Goal: Information Seeking & Learning: Learn about a topic

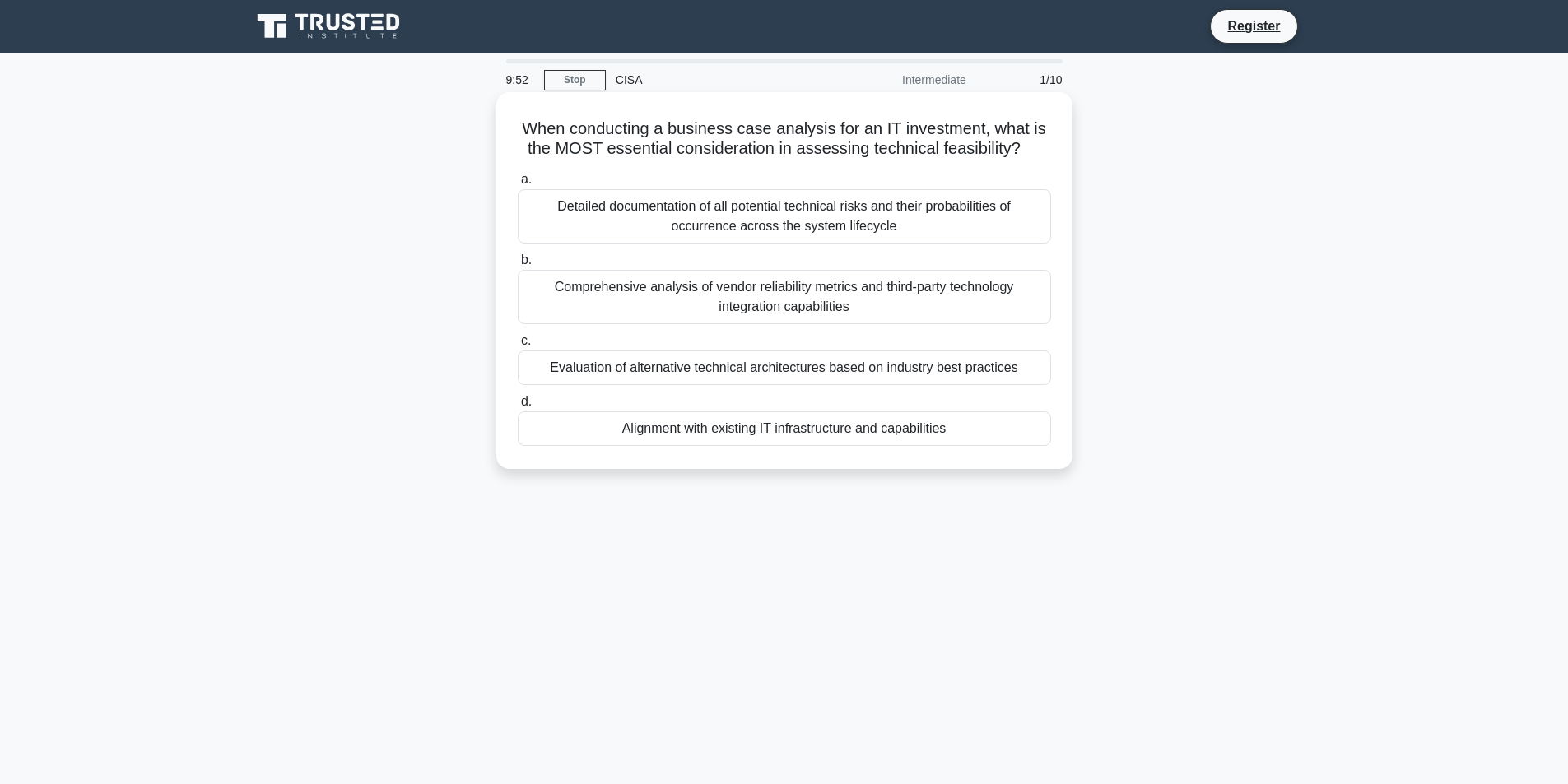
drag, startPoint x: 518, startPoint y: 127, endPoint x: 1004, endPoint y: 429, distance: 572.2
click at [1004, 429] on div "When conducting a business case analysis for an IT investment, what is the MOST…" at bounding box center [784, 281] width 563 height 364
copy div "When conducting a business case analysis for an IT investment, what is the MOST…"
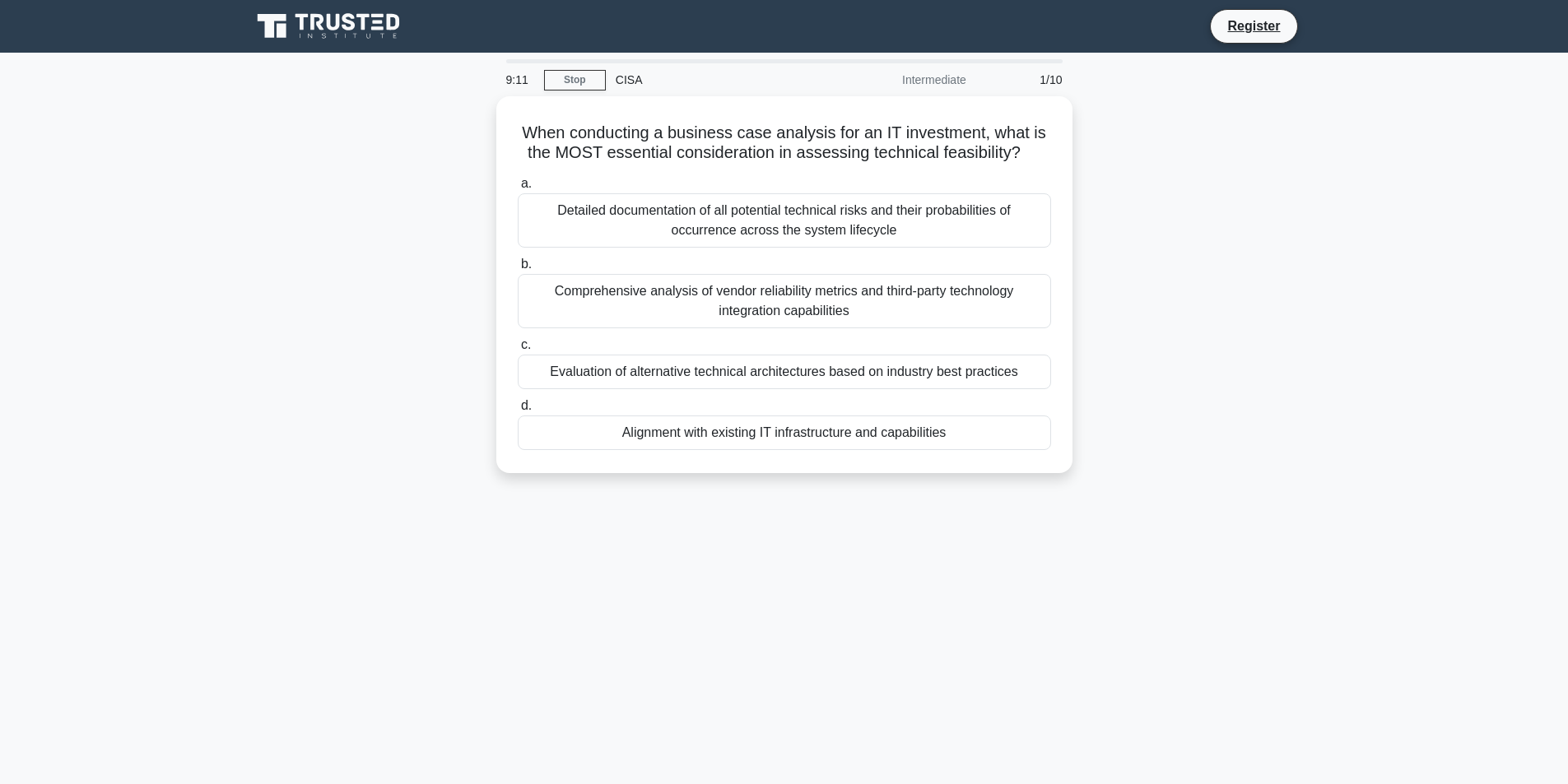
click at [792, 526] on div "9:11 Stop CISA Intermediate 1/10 When conducting a business case analysis for a…" at bounding box center [784, 470] width 1087 height 822
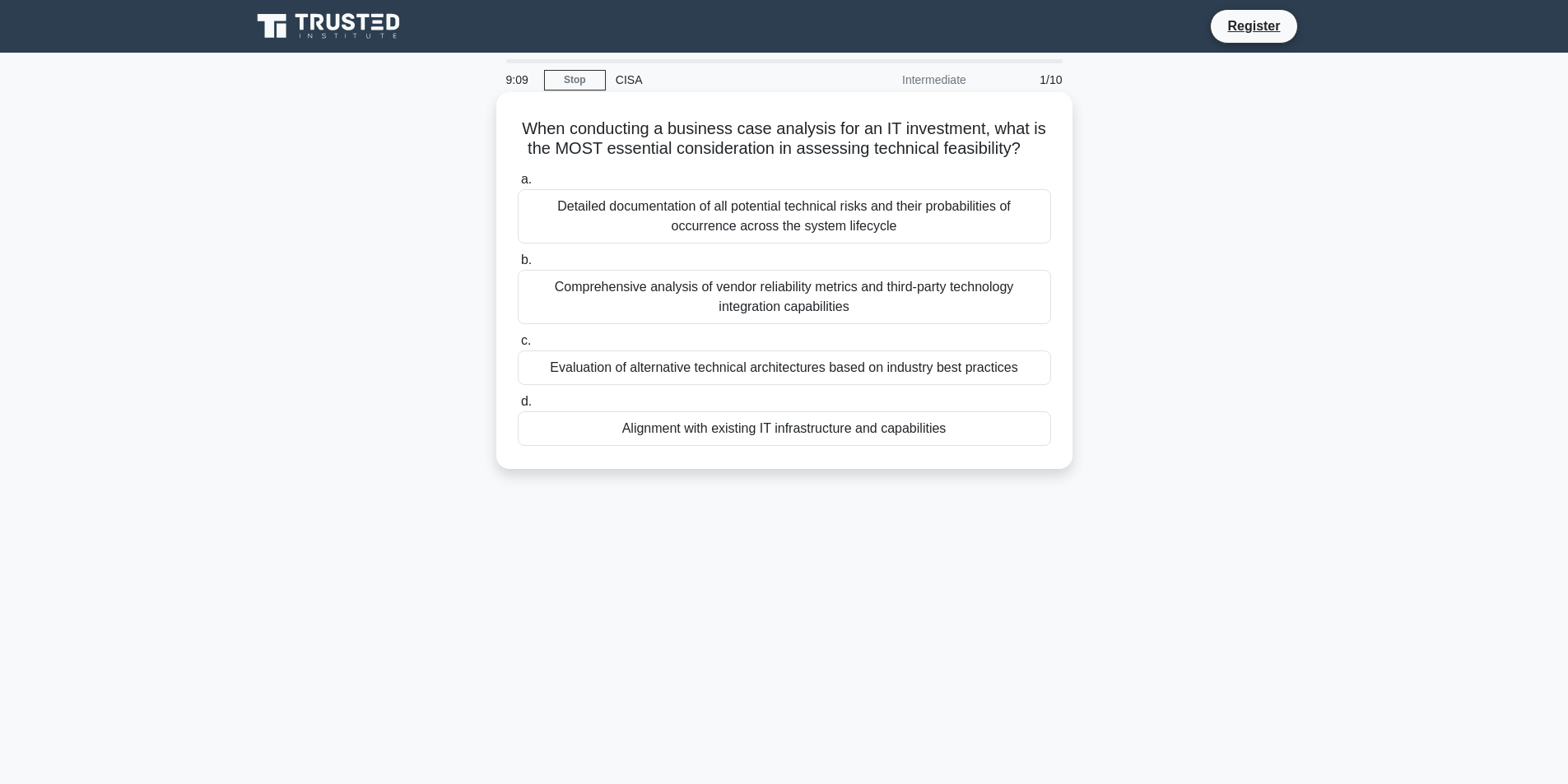
click at [548, 210] on div "Detailed documentation of all potential technical risks and their probabilities…" at bounding box center [784, 216] width 534 height 54
click at [518, 186] on input "a. Detailed documentation of all potential technical risks and their probabilit…" at bounding box center [518, 180] width 0 height 11
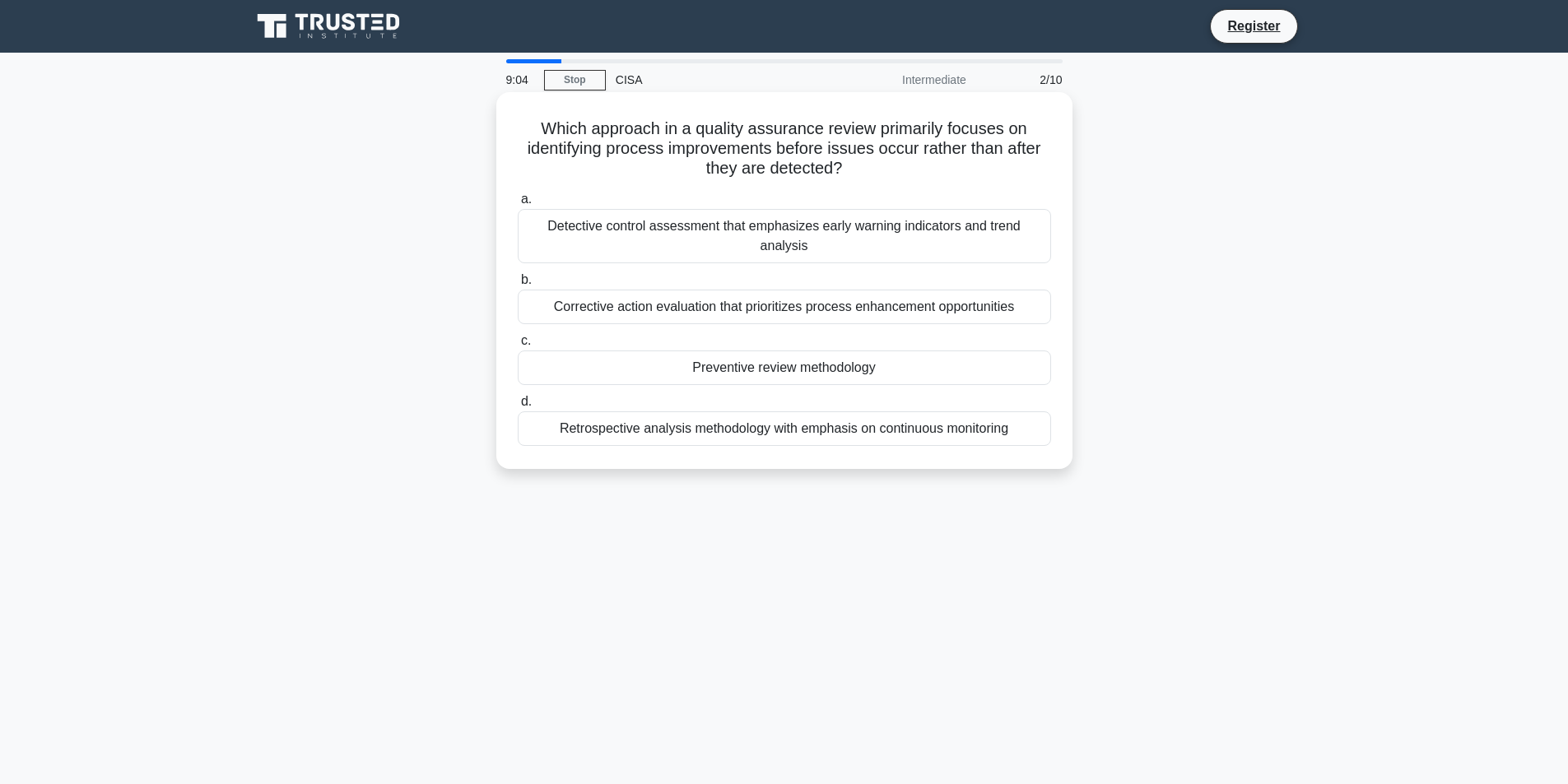
drag, startPoint x: 560, startPoint y: 149, endPoint x: 1026, endPoint y: 415, distance: 536.6
click at [1026, 415] on div "Which approach in a quality assurance review primarily focuses on identifying p…" at bounding box center [784, 281] width 563 height 364
copy div "Which approach in a quality assurance review primarily focuses on identifying p…"
click at [541, 217] on div "Detective control assessment that emphasizes early warning indicators and trend…" at bounding box center [784, 235] width 534 height 54
click at [518, 205] on input "a. Detective control assessment that emphasizes early warning indicators and tr…" at bounding box center [518, 200] width 0 height 11
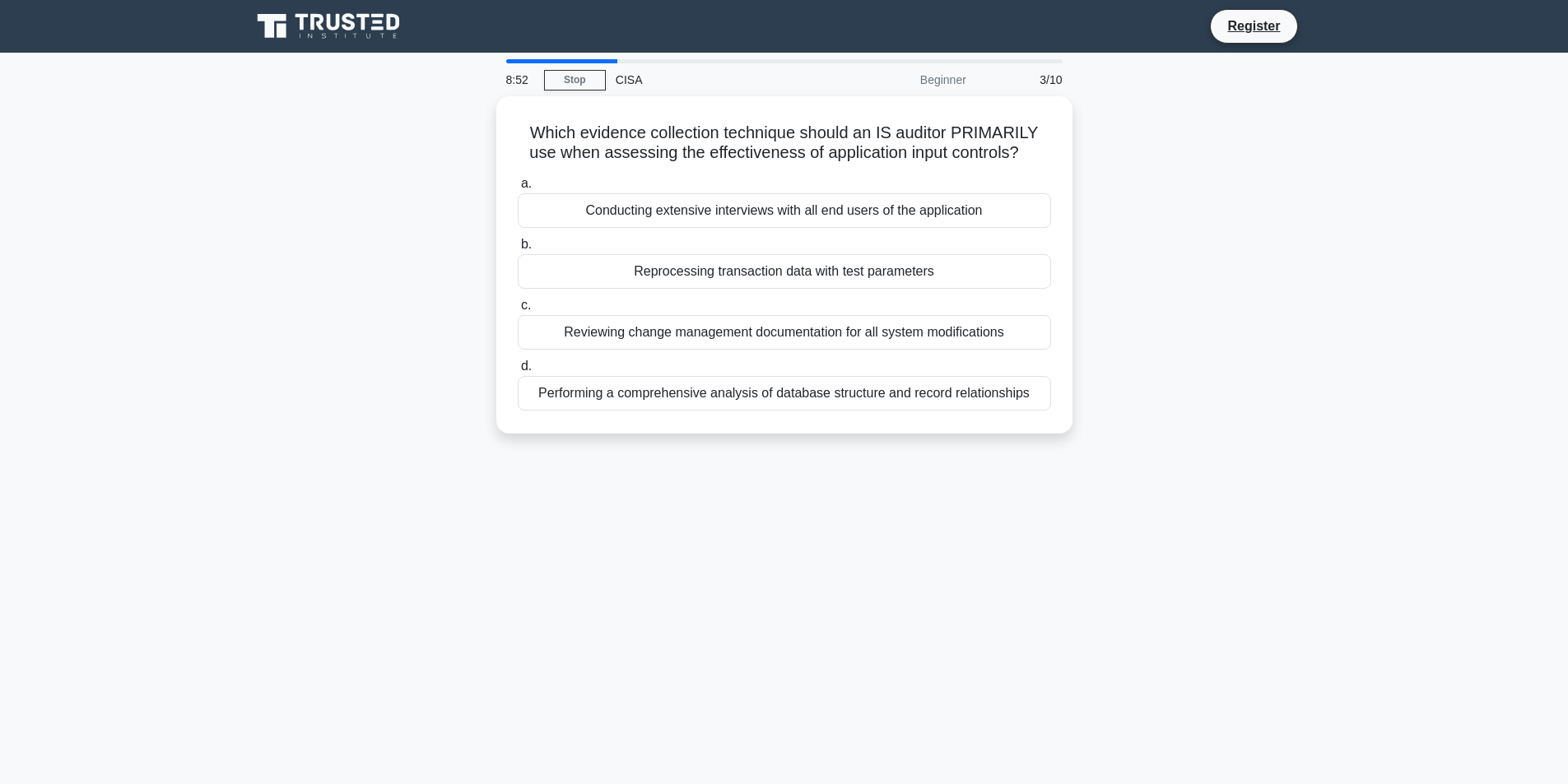
drag, startPoint x: 525, startPoint y: 124, endPoint x: 1094, endPoint y: 419, distance: 640.9
click at [1094, 419] on div "Which evidence collection technique should an IS auditor PRIMARILY use when ass…" at bounding box center [784, 275] width 1087 height 357
copy div "Which evidence collection technique should an IS auditor PRIMARILY use when ass…"
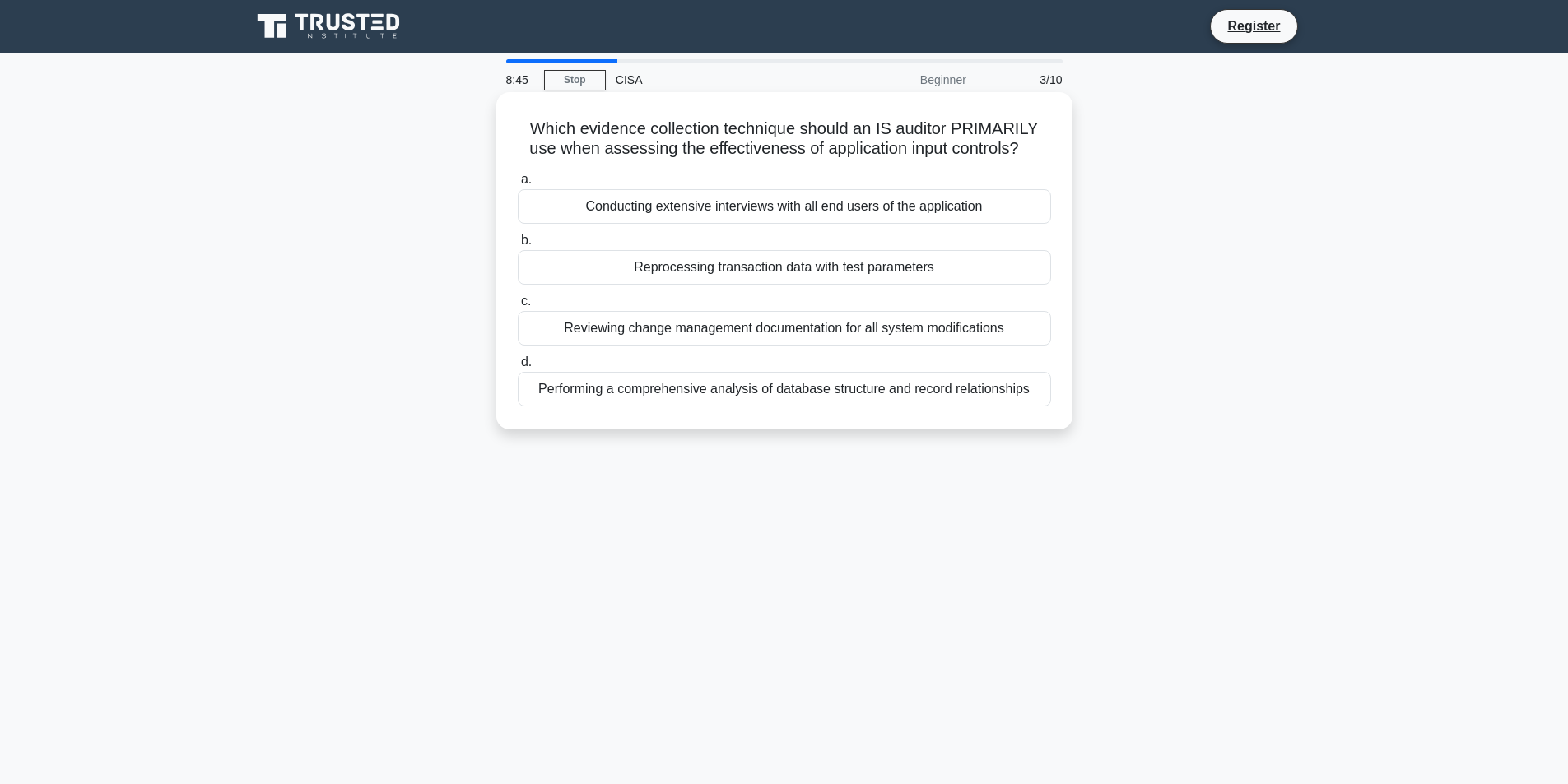
click at [559, 307] on label "c. Reviewing change management documentation for all system modifications" at bounding box center [784, 318] width 534 height 54
click at [518, 307] on input "c. Reviewing change management documentation for all system modifications" at bounding box center [518, 301] width 0 height 11
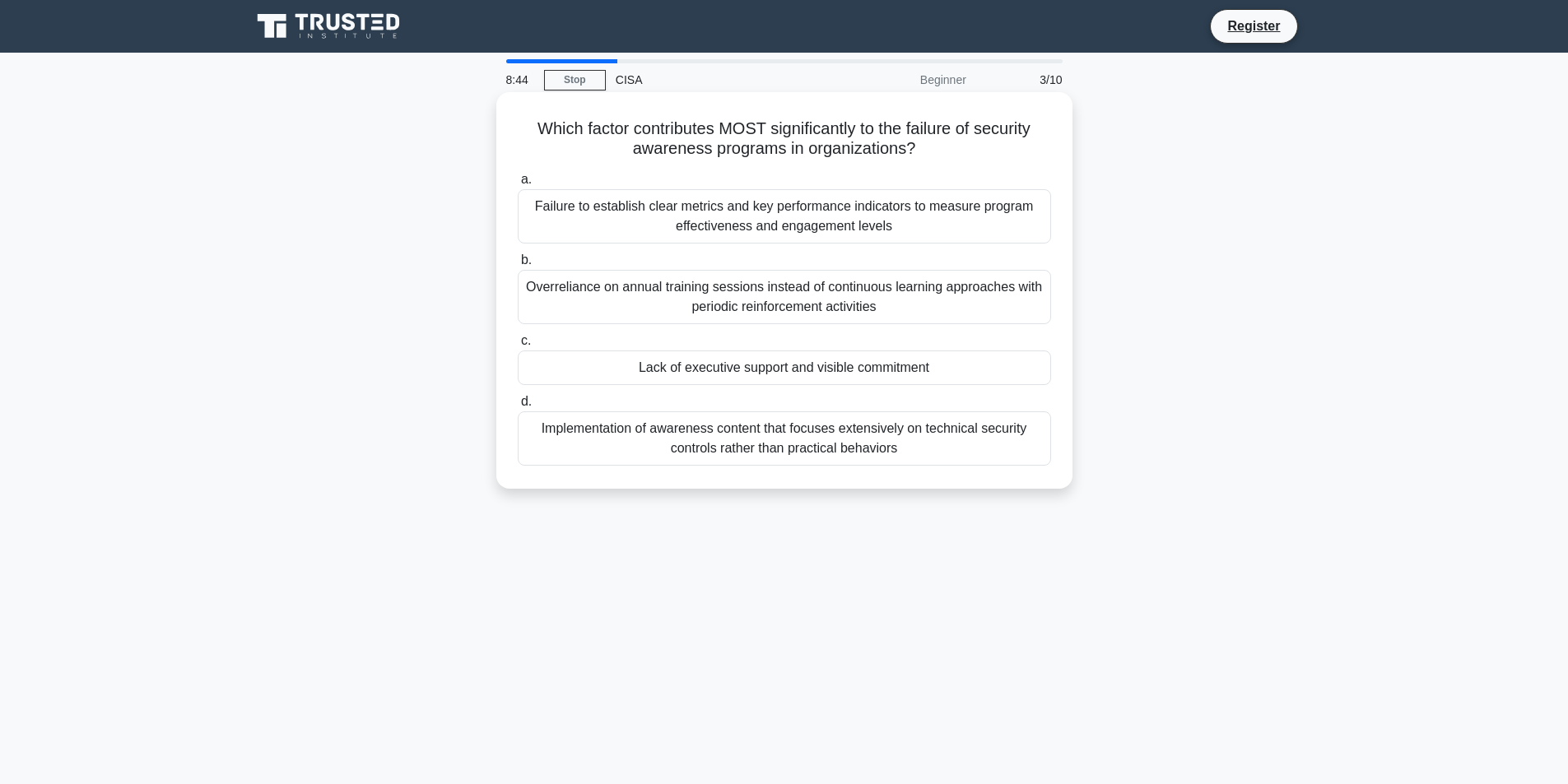
click at [552, 321] on div "Overreliance on annual training sessions instead of continuous learning approac…" at bounding box center [784, 297] width 534 height 54
click at [518, 266] on input "b. Overreliance on annual training sessions instead of continuous learning appr…" at bounding box center [518, 260] width 0 height 11
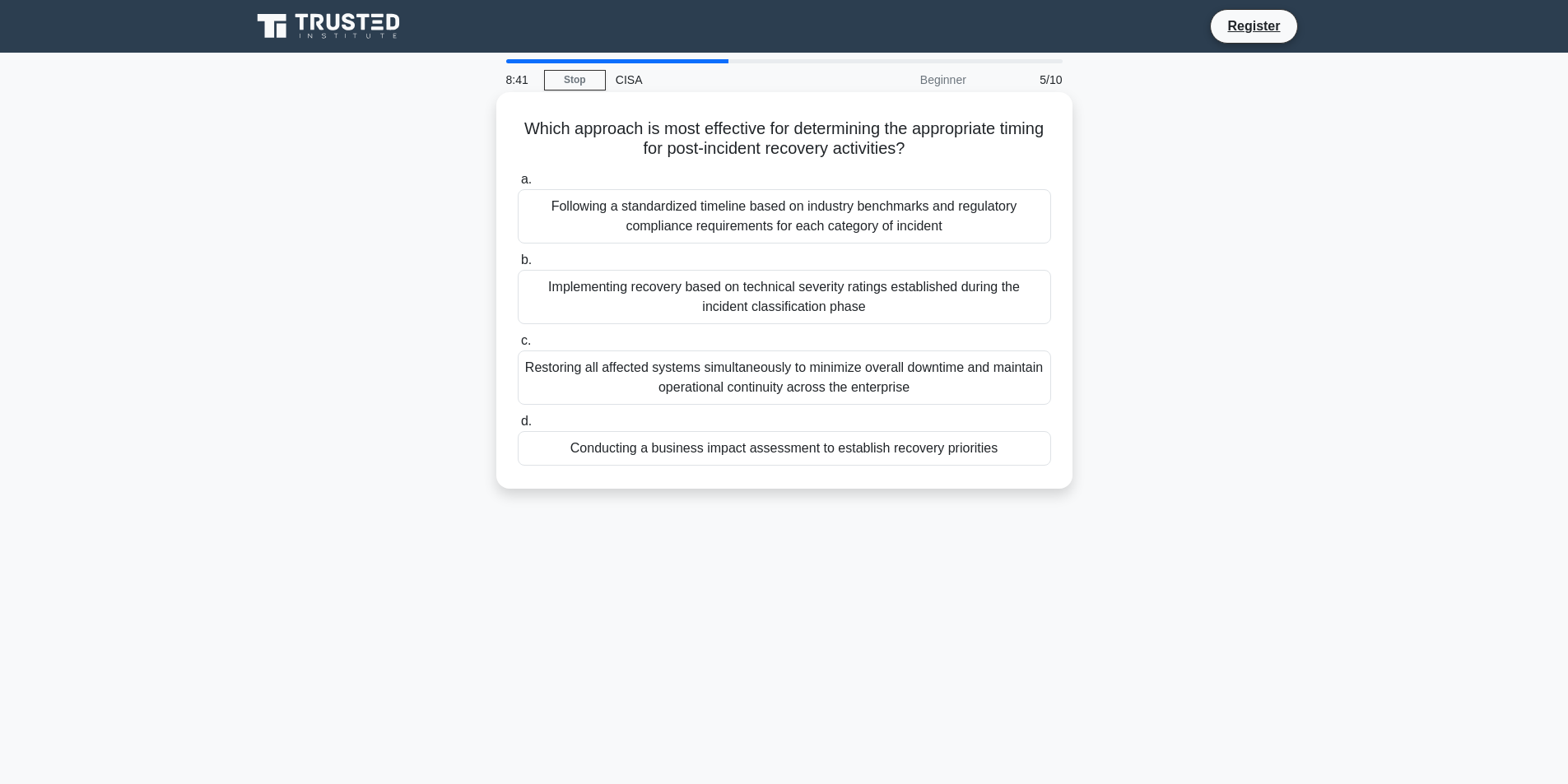
drag, startPoint x: 532, startPoint y: 128, endPoint x: 1003, endPoint y: 477, distance: 586.2
click at [1003, 477] on div "Which approach is most effective for determining the appropriate timing for pos…" at bounding box center [784, 291] width 563 height 384
copy div "Which approach is most effective for determining the appropriate timing for pos…"
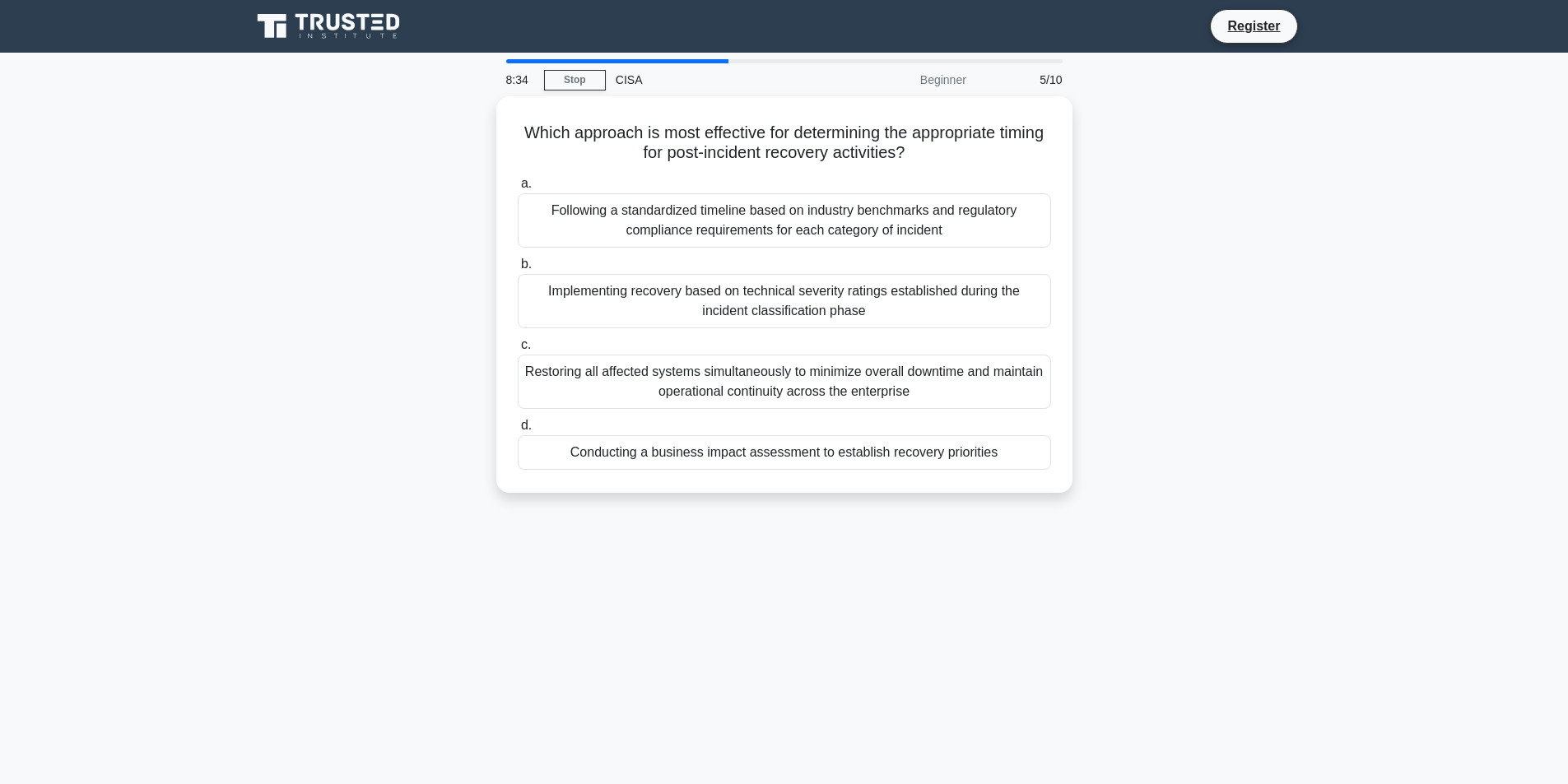
drag, startPoint x: 692, startPoint y: 69, endPoint x: 698, endPoint y: 59, distance: 11.7
click at [693, 66] on div "CISA" at bounding box center [719, 79] width 227 height 33
click at [698, 59] on div at bounding box center [617, 61] width 222 height 4
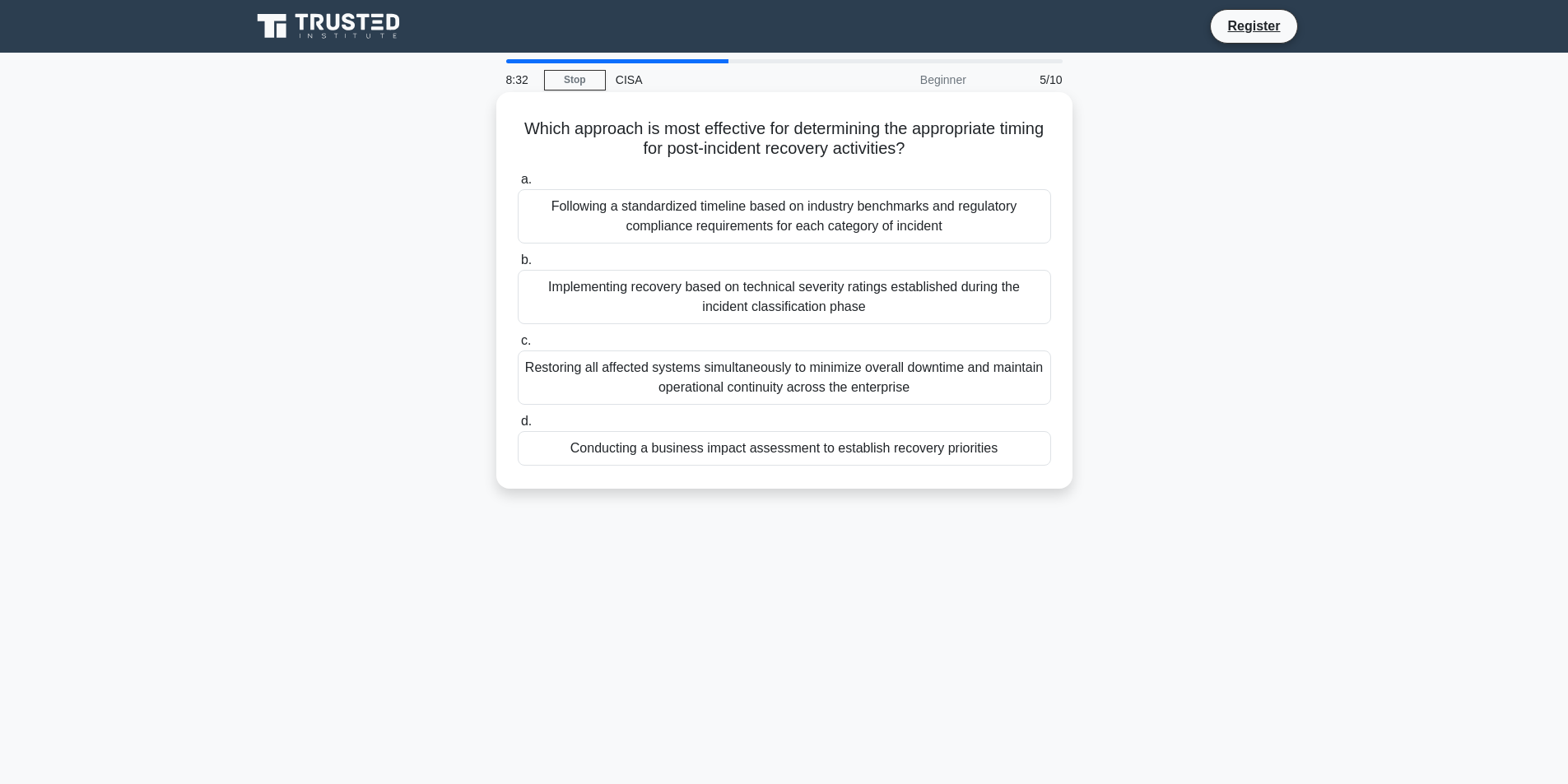
click at [644, 206] on div "Following a standardized timeline based on industry benchmarks and regulatory c…" at bounding box center [784, 216] width 534 height 54
click at [518, 186] on input "a. Following a standardized timeline based on industry benchmarks and regulator…" at bounding box center [518, 180] width 0 height 11
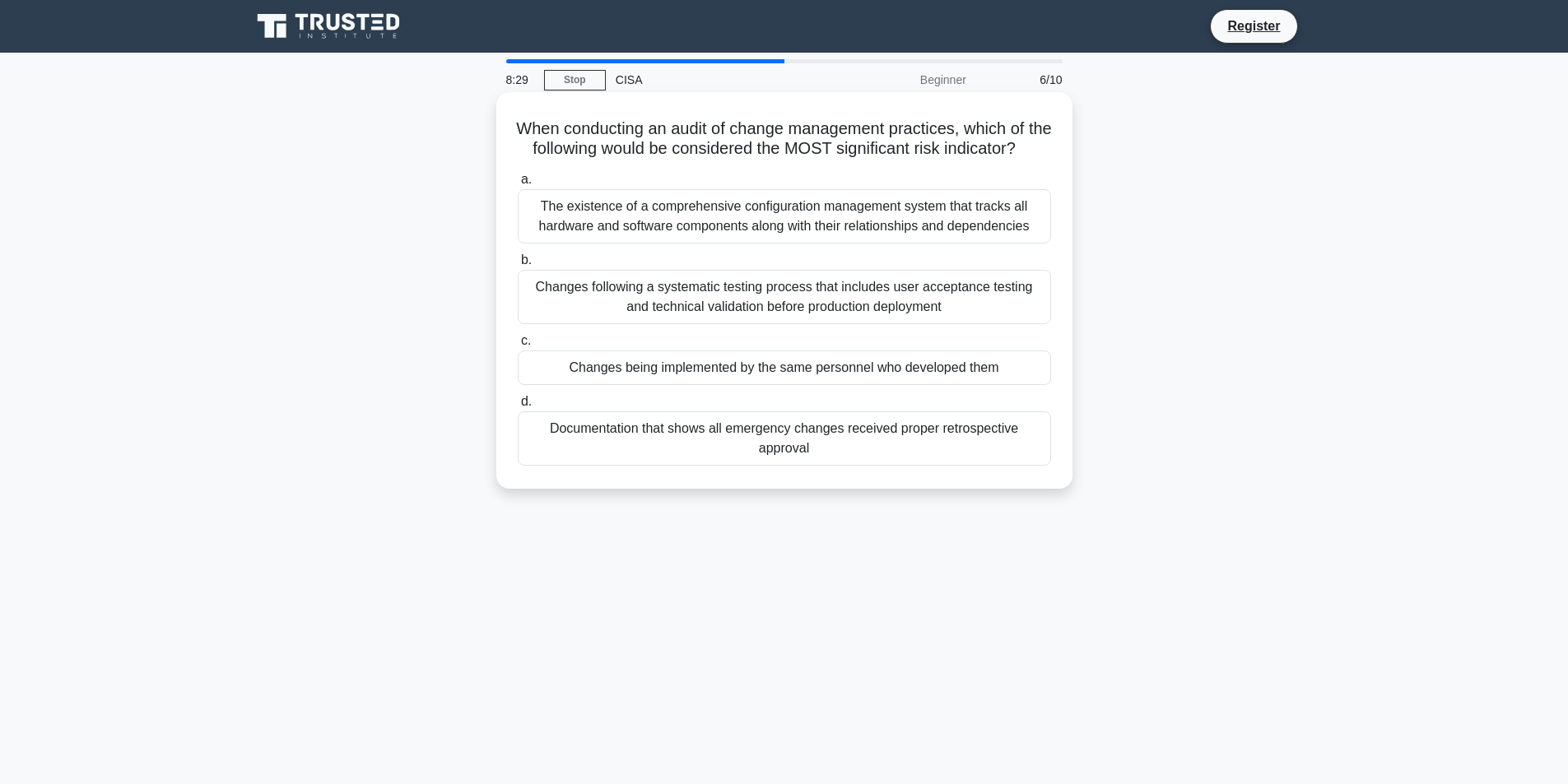
drag, startPoint x: 526, startPoint y: 126, endPoint x: 850, endPoint y: 473, distance: 474.7
click at [850, 473] on div "When conducting an audit of change management practices, which of the following…" at bounding box center [784, 291] width 563 height 384
copy div "When conducting an audit of change management practices, which of the following…"
click at [641, 160] on h5 "When conducting an audit of change management practices, which of the following…" at bounding box center [784, 139] width 536 height 41
click at [633, 221] on div "The existence of a comprehensive configuration management system that tracks al…" at bounding box center [784, 216] width 534 height 54
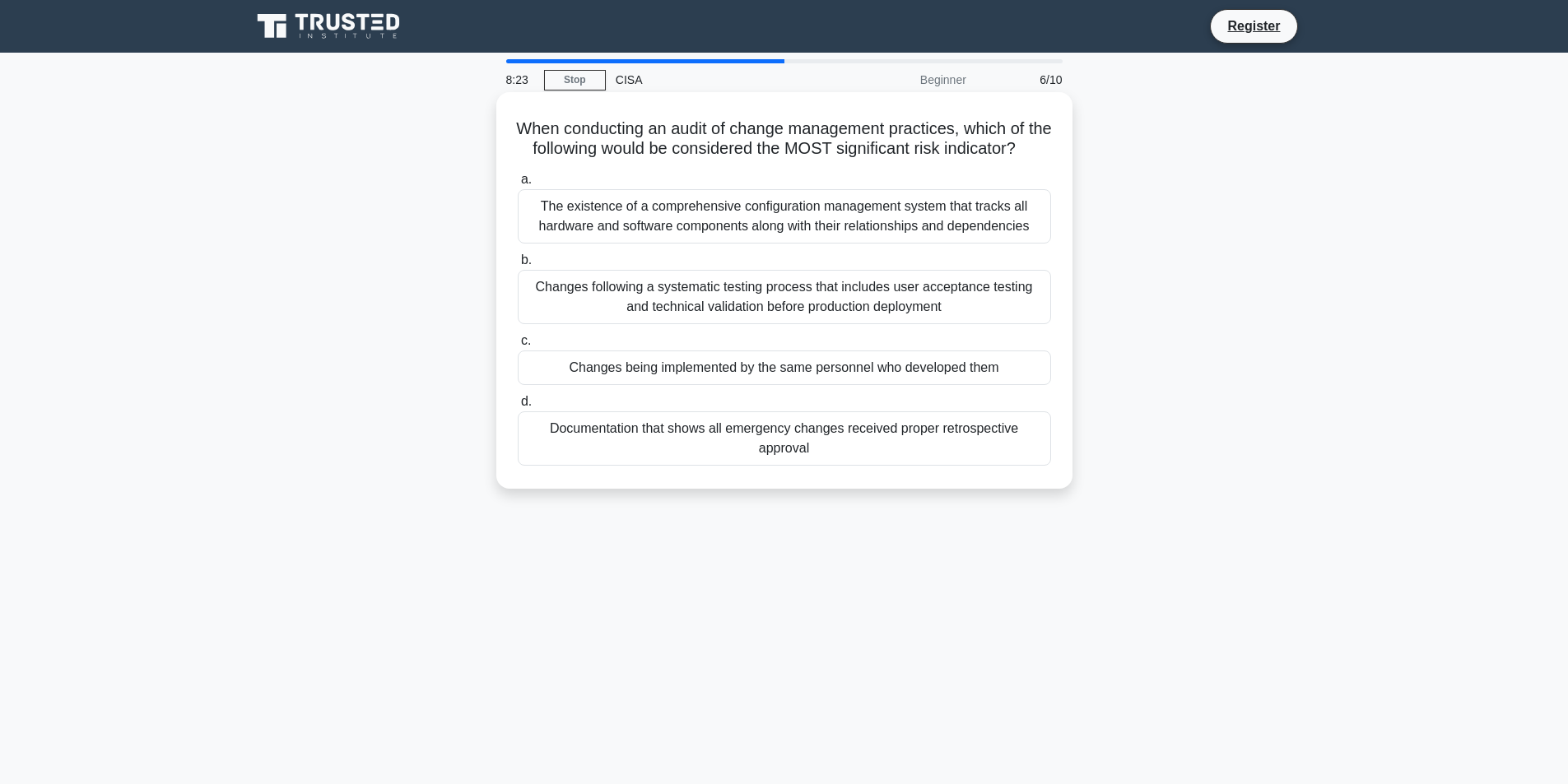
click at [518, 186] on input "a. The existence of a comprehensive configuration management system that tracks…" at bounding box center [518, 180] width 0 height 11
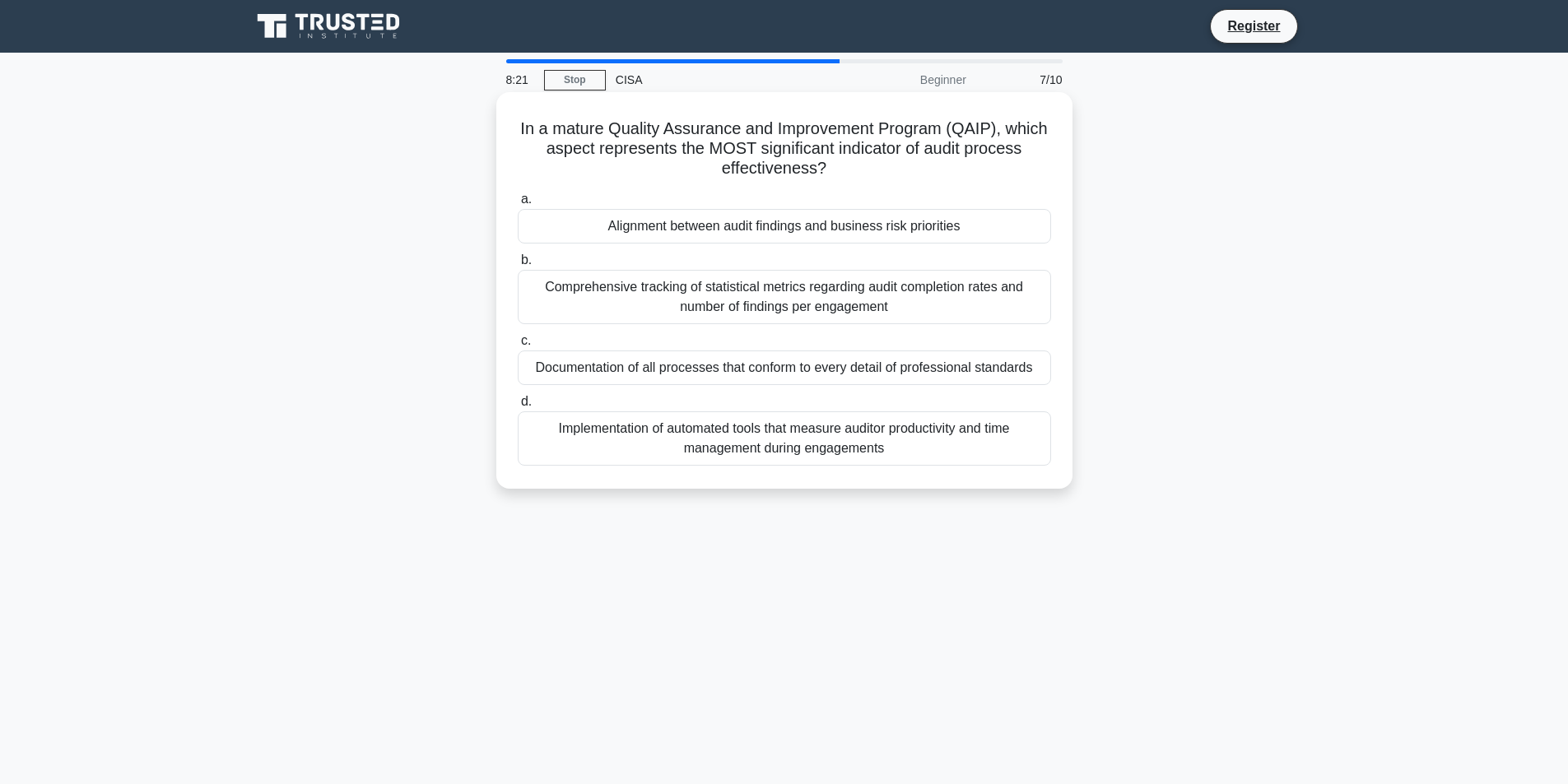
drag, startPoint x: 513, startPoint y: 131, endPoint x: 1012, endPoint y: 462, distance: 598.8
click at [1012, 462] on div "In a mature Quality Assurance and Improvement Program (QAIP), which aspect repr…" at bounding box center [784, 291] width 563 height 384
copy div "In a mature Quality Assurance and Improvement Program (QAIP), which aspect repr…"
click at [623, 297] on div "Comprehensive tracking of statistical metrics regarding audit completion rates …" at bounding box center [784, 297] width 534 height 54
click at [518, 266] on input "b. Comprehensive tracking of statistical metrics regarding audit completion rat…" at bounding box center [518, 260] width 0 height 11
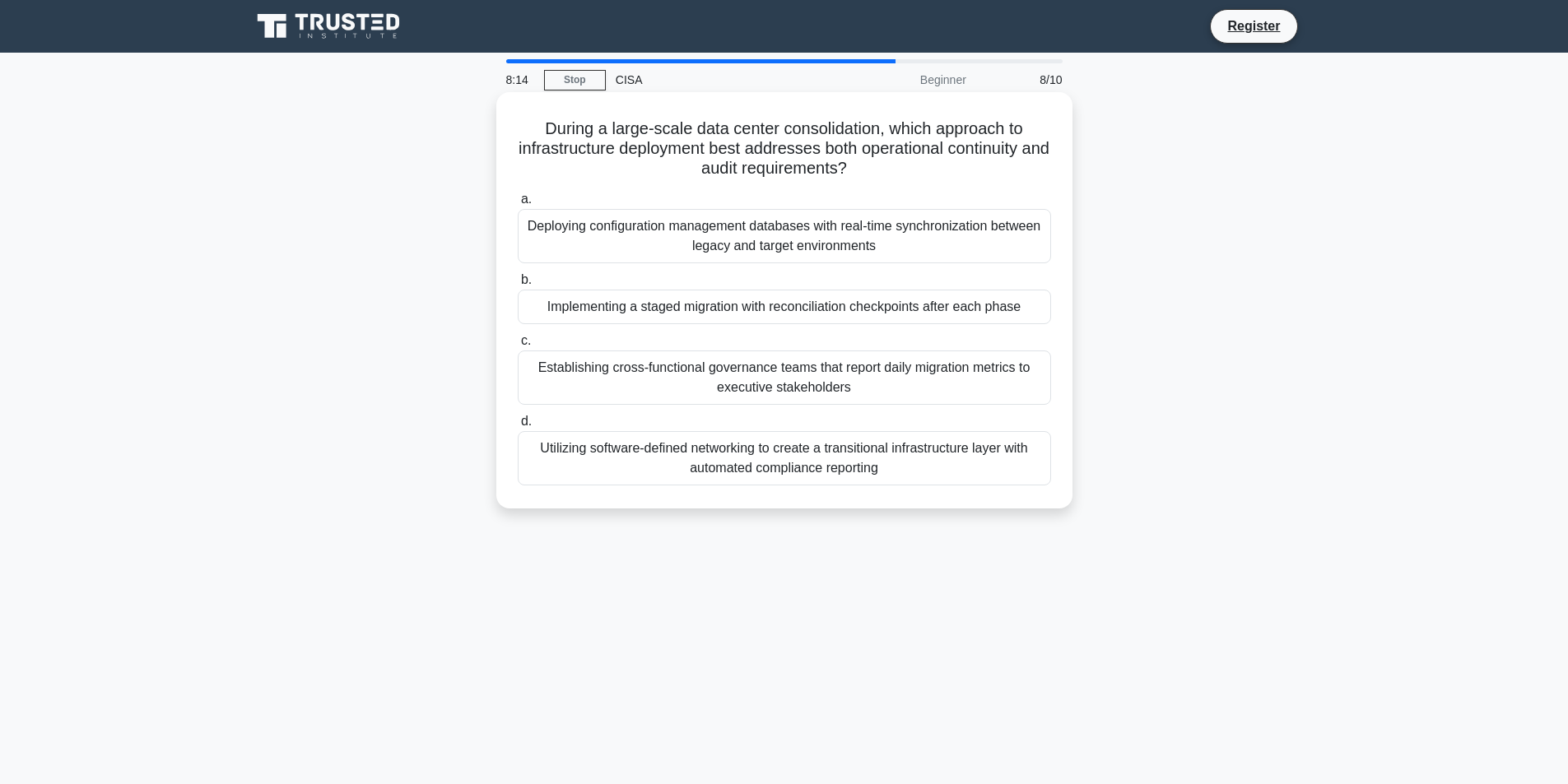
drag, startPoint x: 539, startPoint y: 124, endPoint x: 995, endPoint y: 480, distance: 578.5
click at [995, 480] on div "During a large-scale data center consolidation, which approach to infrastructur…" at bounding box center [784, 301] width 563 height 403
copy div "During a large-scale data center consolidation, which approach to infrastructur…"
click at [617, 425] on label "d. Utilizing software-defined networking to create a transitional infrastructur…" at bounding box center [784, 448] width 534 height 74
click at [518, 425] on input "d. Utilizing software-defined networking to create a transitional infrastructur…" at bounding box center [518, 422] width 0 height 11
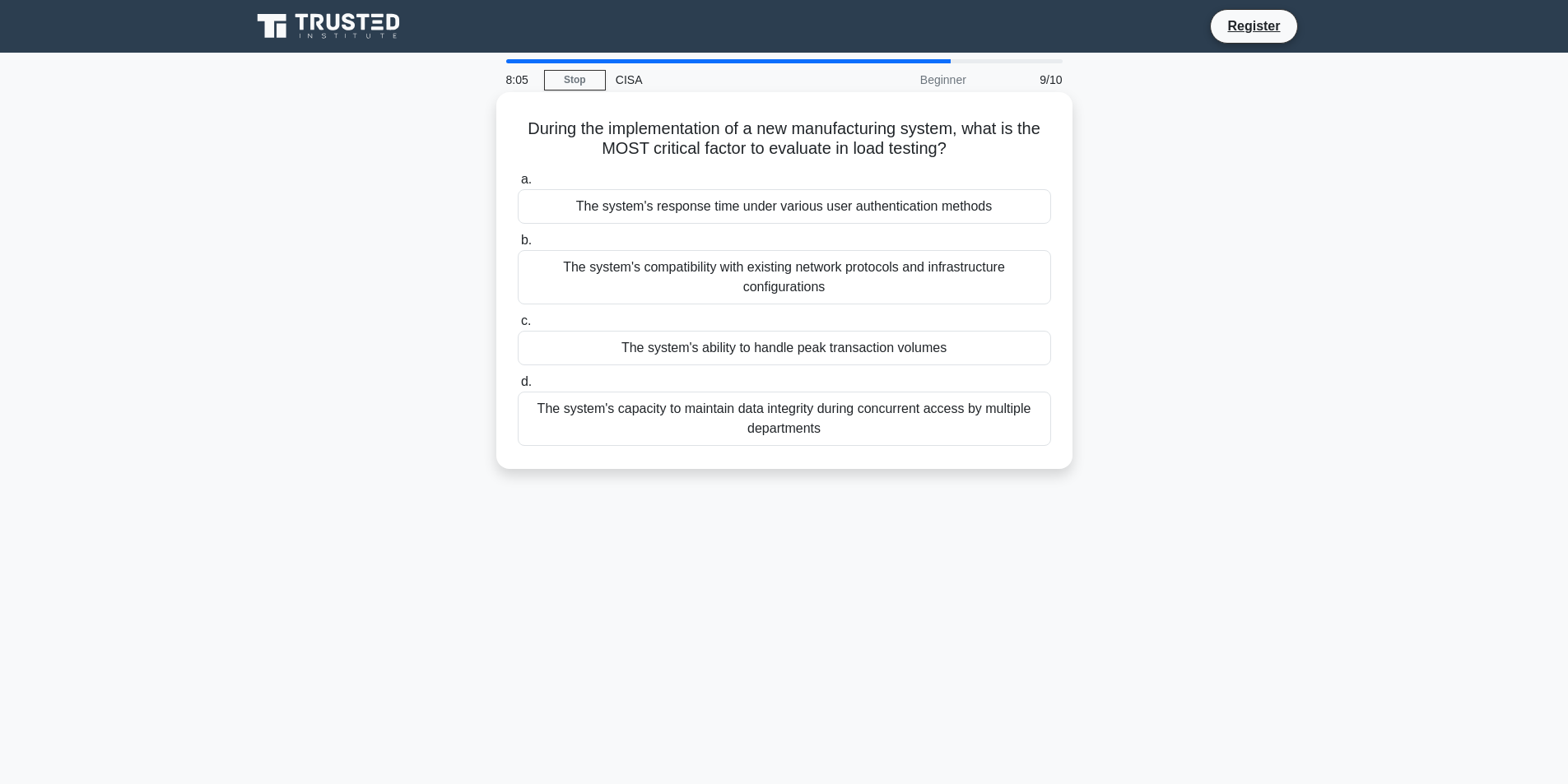
drag, startPoint x: 517, startPoint y: 124, endPoint x: 890, endPoint y: 425, distance: 479.3
click at [890, 425] on div "During the implementation of a new manufacturing system, what is the MOST criti…" at bounding box center [784, 281] width 563 height 364
copy div "During the implementation of a new manufacturing system, what is the MOST criti…"
click at [846, 359] on div "The system's ability to handle peak transaction volumes" at bounding box center [784, 348] width 534 height 35
click at [518, 326] on input "c. The system's ability to handle peak transaction volumes" at bounding box center [518, 321] width 0 height 11
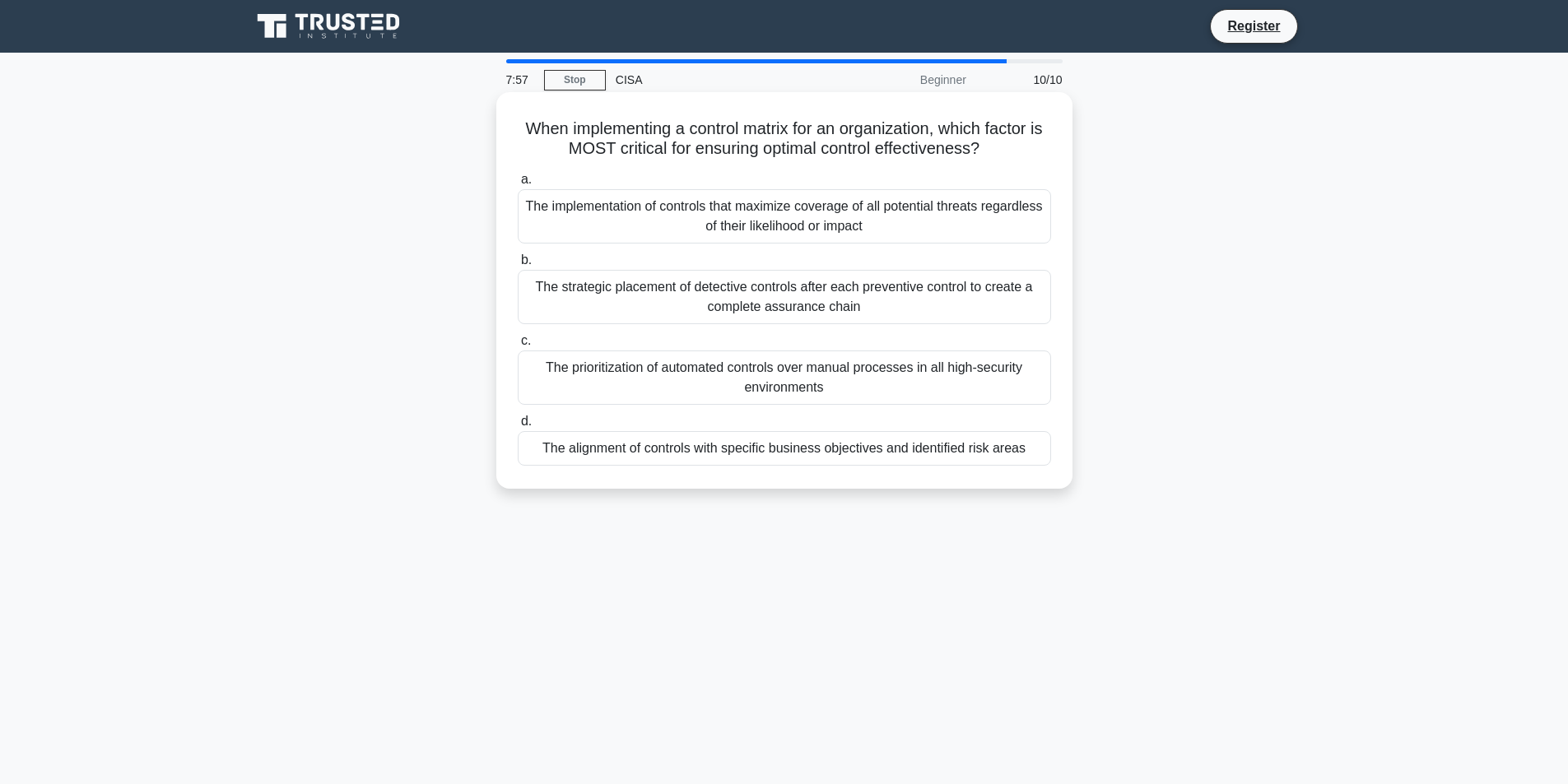
drag, startPoint x: 519, startPoint y: 131, endPoint x: 1036, endPoint y: 463, distance: 614.4
click at [1036, 463] on div "When implementing a control matrix for an organization, which factor is MOST cr…" at bounding box center [784, 291] width 563 height 384
copy div "When implementing a control matrix for an organization, which factor is MOST cr…"
click at [962, 416] on label "d. The alignment of controls with specific business objectives and identified r…" at bounding box center [784, 438] width 534 height 54
click at [518, 417] on input "d. The alignment of controls with specific business objectives and identified r…" at bounding box center [518, 422] width 0 height 11
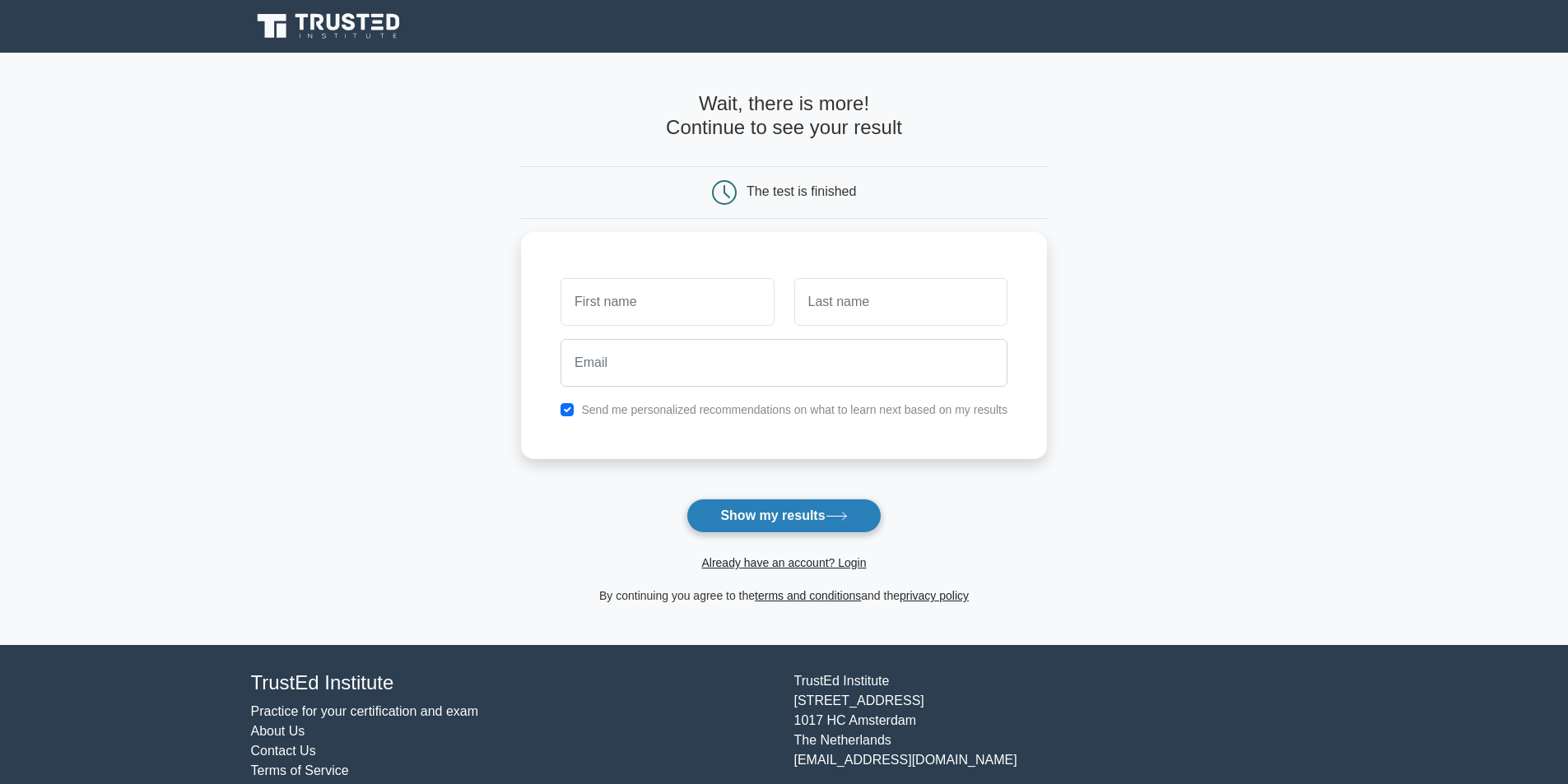
click at [743, 510] on button "Show my results" at bounding box center [784, 516] width 195 height 35
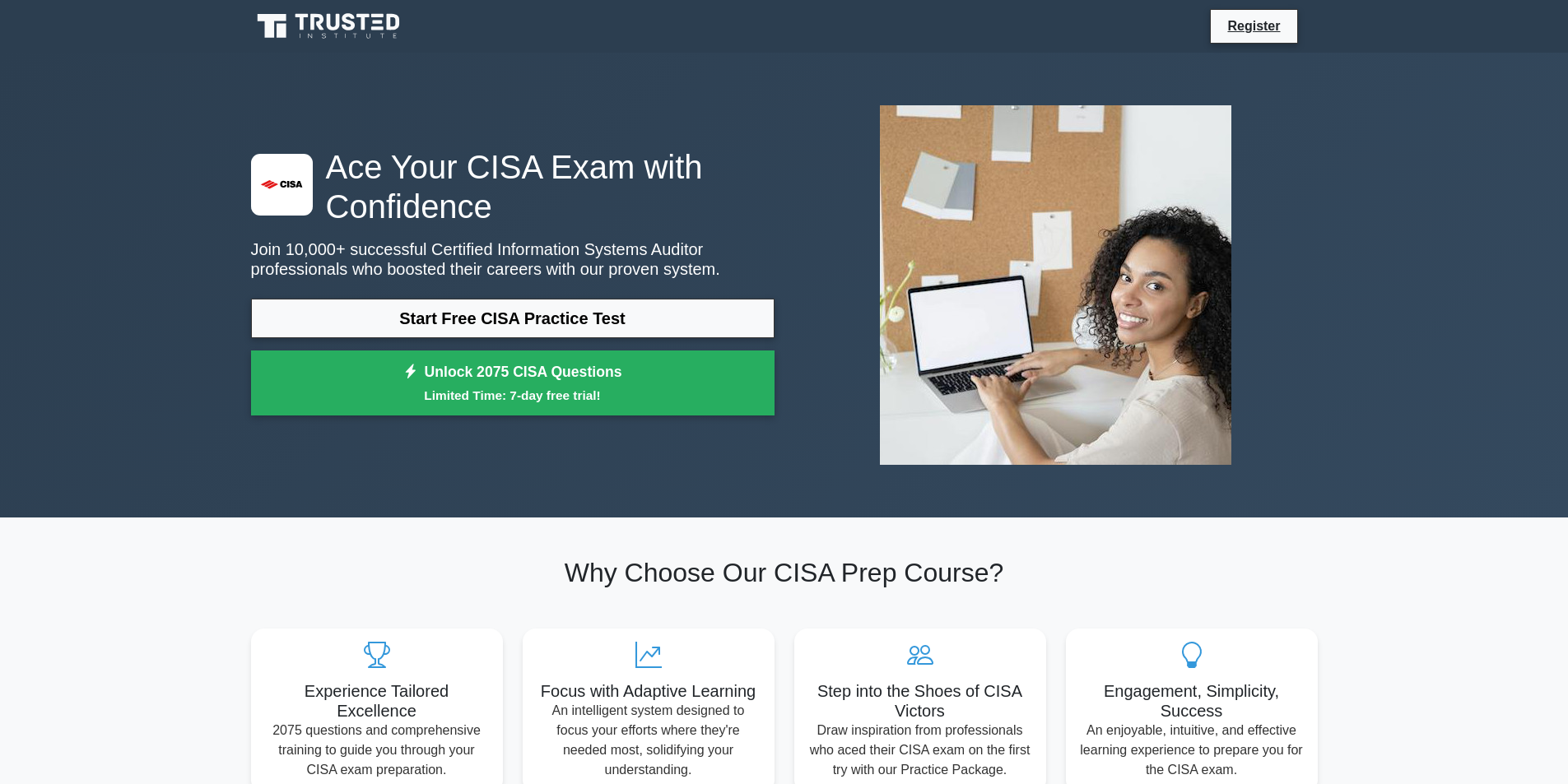
click at [430, 310] on link "Start Free CISA Practice Test" at bounding box center [512, 318] width 524 height 39
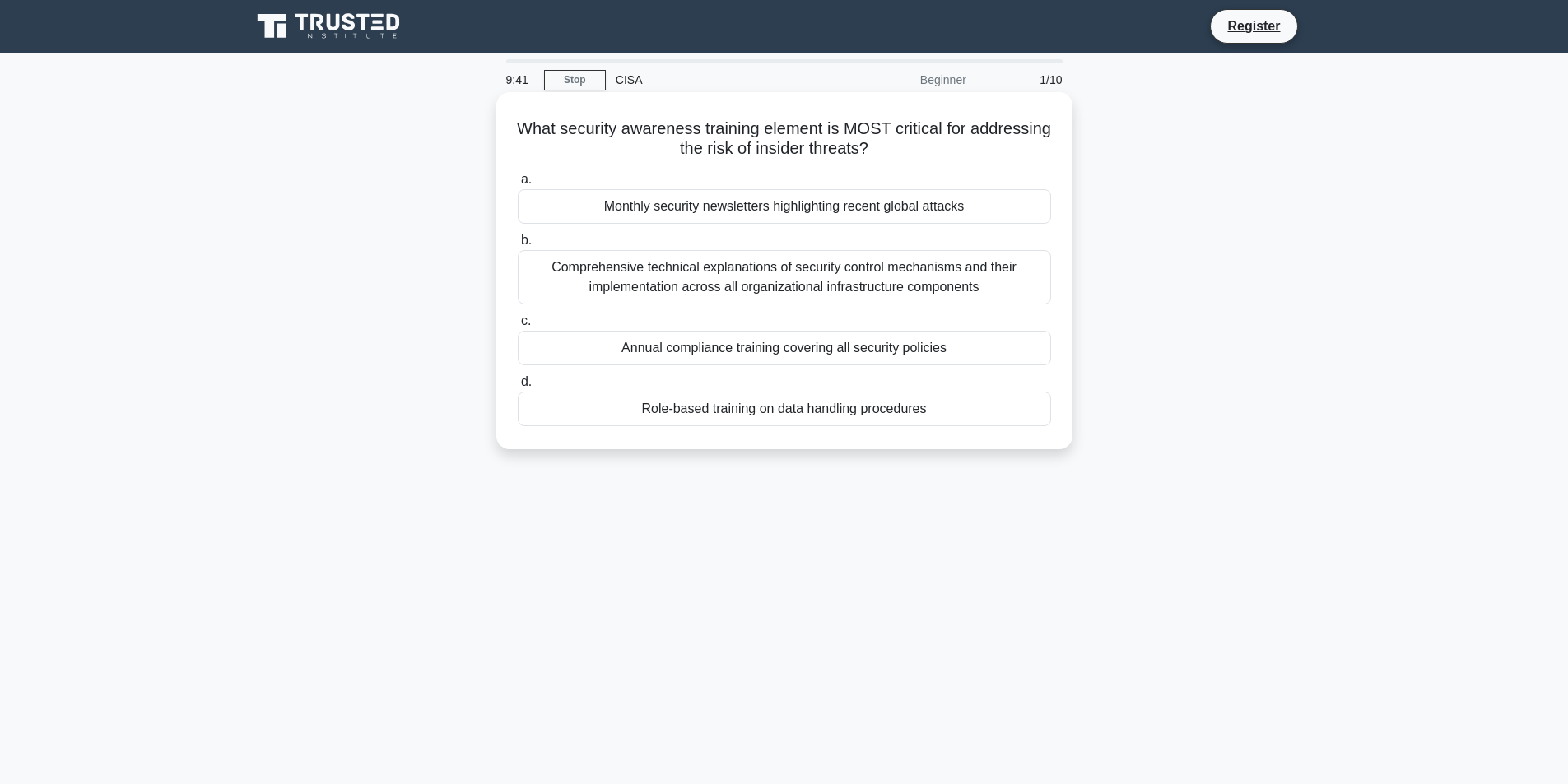
drag, startPoint x: 590, startPoint y: 159, endPoint x: 1058, endPoint y: 444, distance: 547.9
click at [1058, 444] on div "What security awareness training element is MOST critical for addressing the ri…" at bounding box center [784, 270] width 577 height 357
copy div "What security awareness training element is MOST critical for addressing the ri…"
click at [718, 207] on div "Monthly security newsletters highlighting recent global attacks" at bounding box center [784, 206] width 534 height 35
click at [518, 186] on input "a. Monthly security newsletters highlighting recent global attacks" at bounding box center [518, 180] width 0 height 11
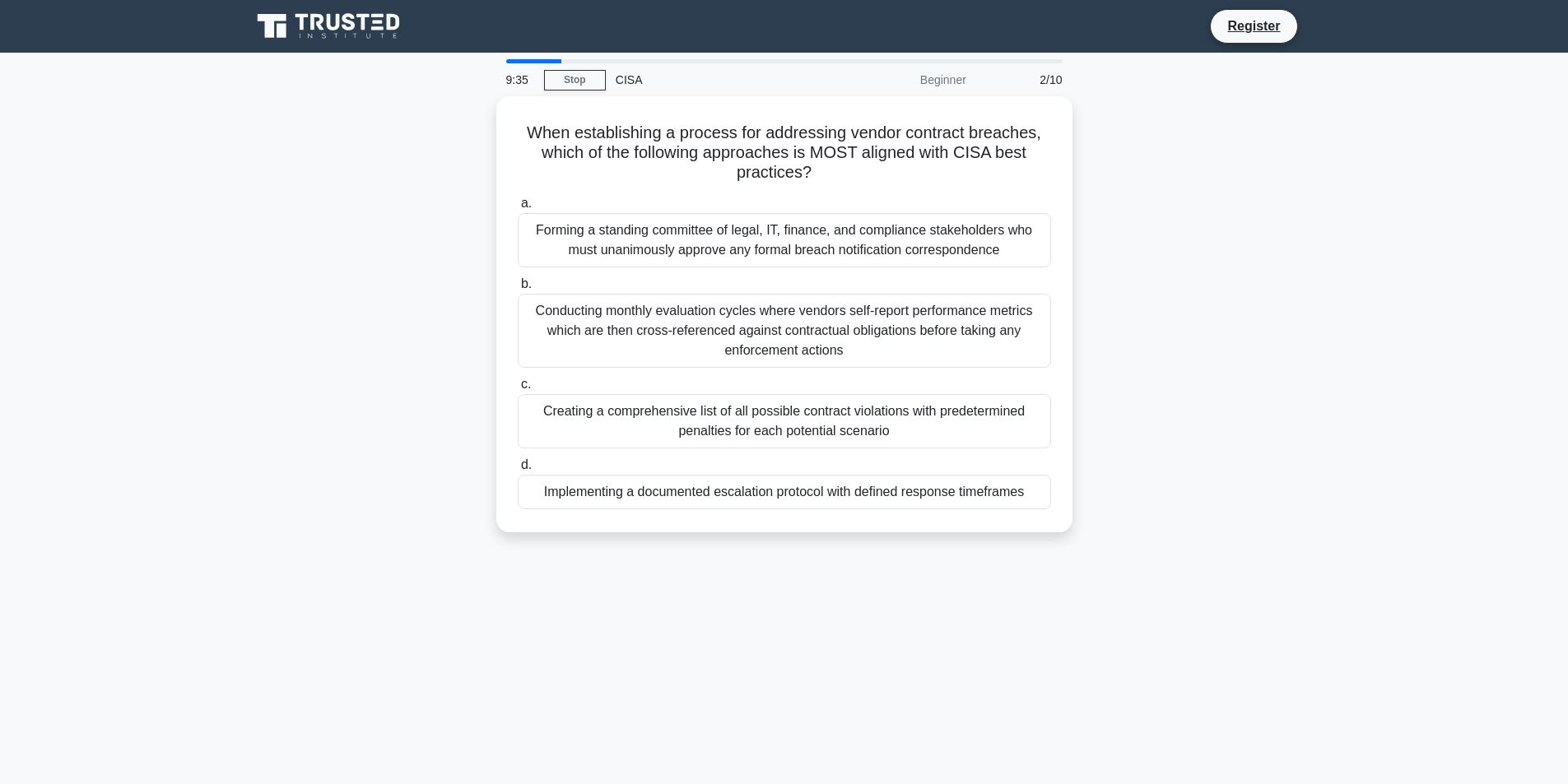
drag, startPoint x: 515, startPoint y: 123, endPoint x: 1101, endPoint y: 529, distance: 712.9
click at [1102, 530] on div "When establishing a process for addressing vendor contract breaches, which of t…" at bounding box center [784, 324] width 1087 height 456
copy div "When establishing a process for addressing vendor contract breaches, which of t…"
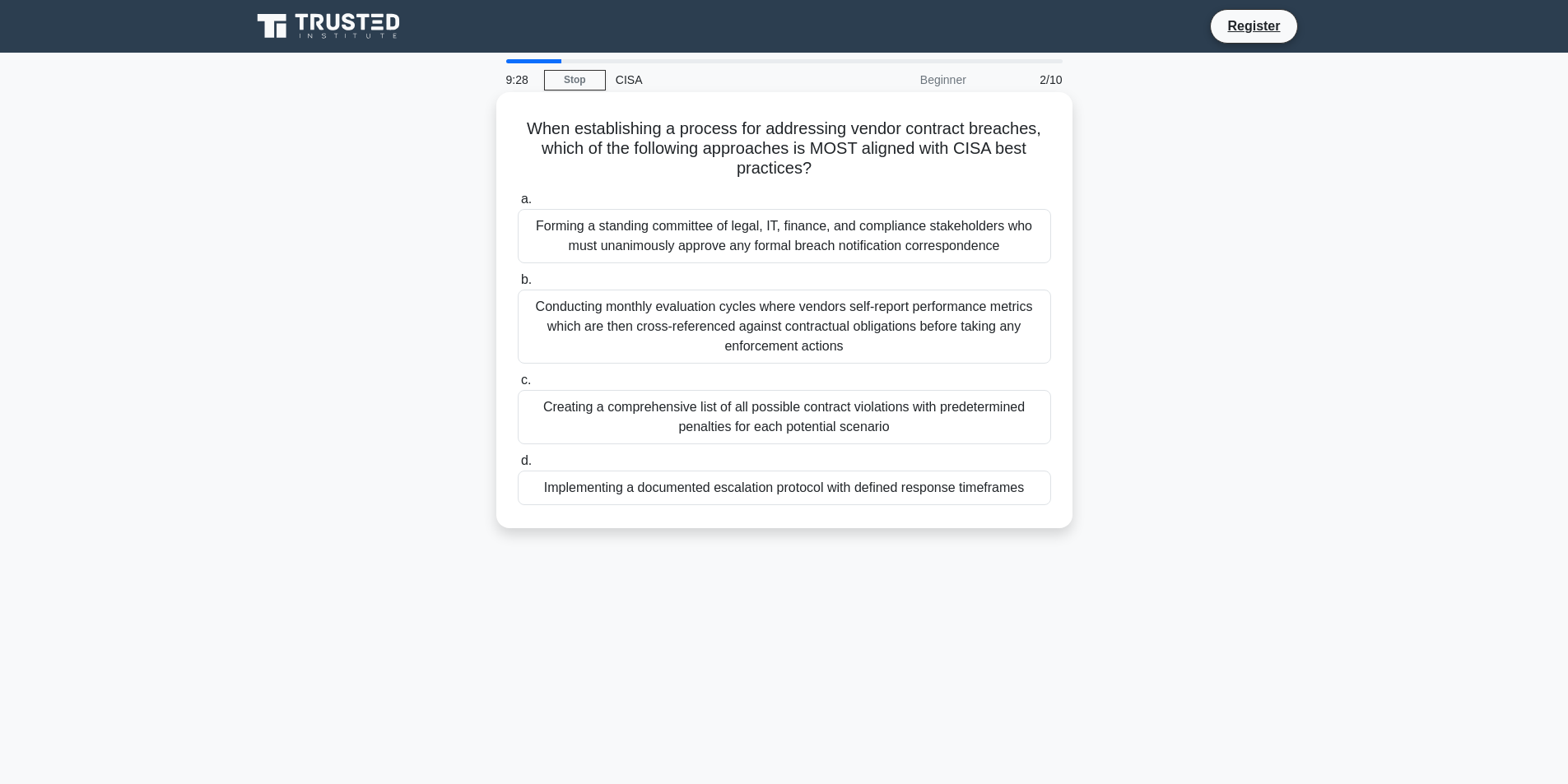
click at [713, 326] on div "Conducting monthly evaluation cycles where vendors self-report performance metr…" at bounding box center [784, 326] width 534 height 74
click at [518, 285] on input "b. Conducting monthly evaluation cycles where vendors self-report performance m…" at bounding box center [518, 280] width 0 height 11
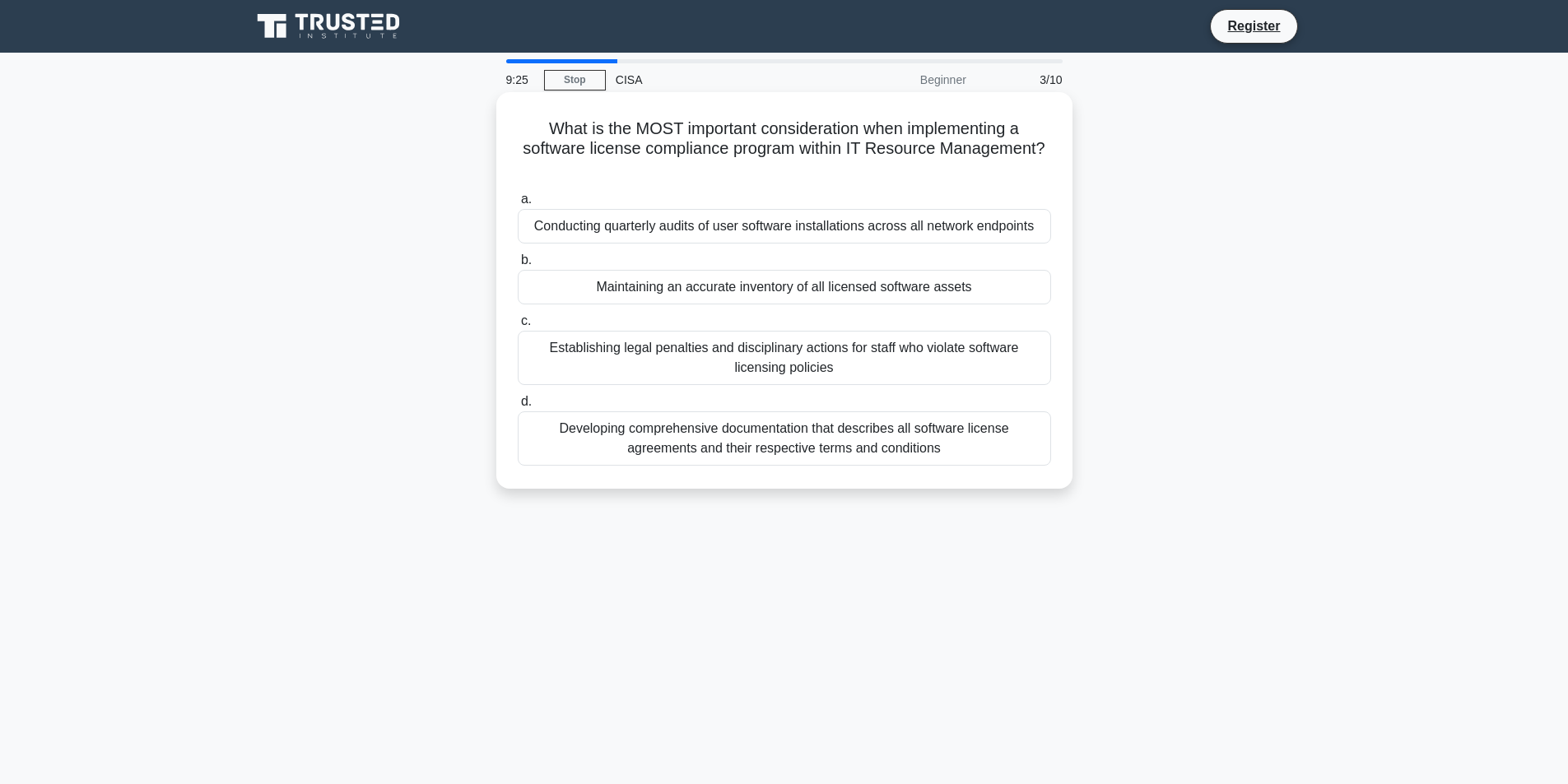
drag, startPoint x: 537, startPoint y: 127, endPoint x: 973, endPoint y: 447, distance: 540.8
click at [982, 451] on div "What is the MOST important consideration when implementing a software license c…" at bounding box center [784, 291] width 563 height 384
copy div "What is the MOST important consideration when implementing a software license c…"
click at [759, 295] on div "Maintaining an accurate inventory of all licensed software assets" at bounding box center [784, 287] width 534 height 35
click at [518, 266] on input "b. Maintaining an accurate inventory of all licensed software assets" at bounding box center [518, 260] width 0 height 11
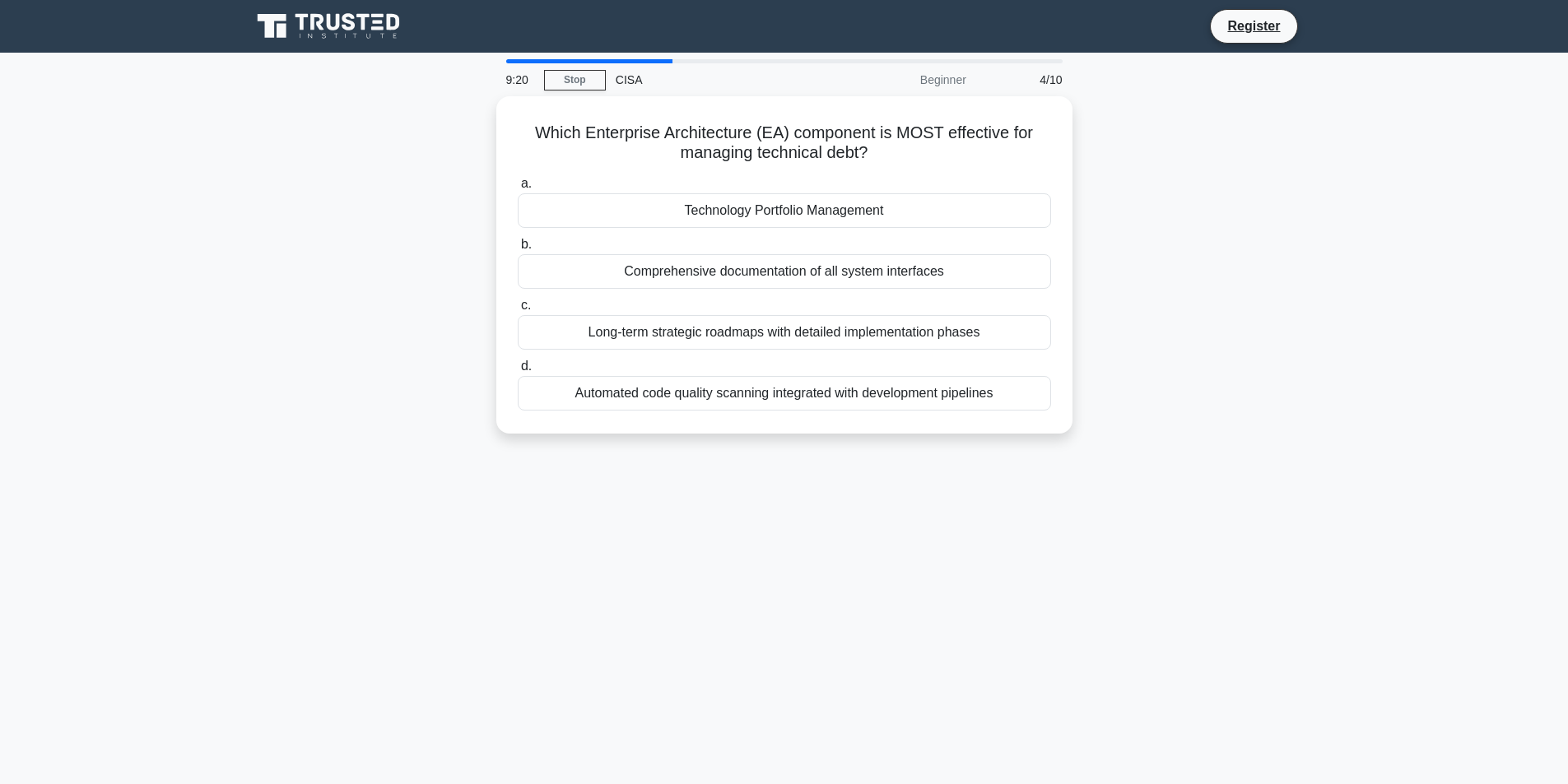
drag, startPoint x: 522, startPoint y: 122, endPoint x: 1061, endPoint y: 439, distance: 625.3
click at [1065, 445] on div "Which Enterprise Architecture (EA) component is MOST effective for managing tec…" at bounding box center [784, 275] width 1087 height 357
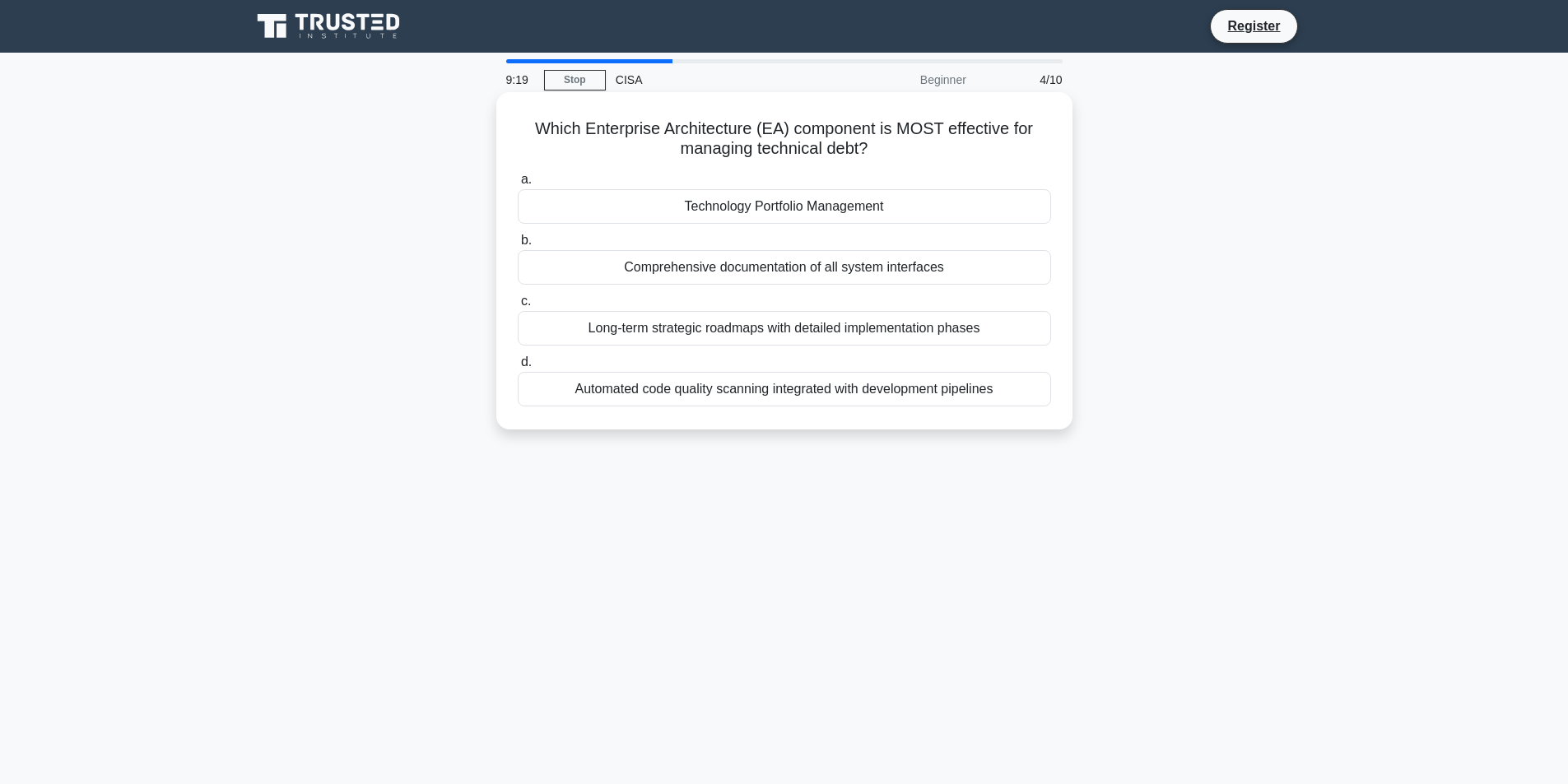
copy div "Which Enterprise Architecture (EA) component is MOST effective for managing tec…"
click at [943, 383] on div "Automated code quality scanning integrated with development pipelines" at bounding box center [784, 389] width 534 height 35
click at [518, 367] on input "d. Automated code quality scanning integrated with development pipelines" at bounding box center [518, 362] width 0 height 11
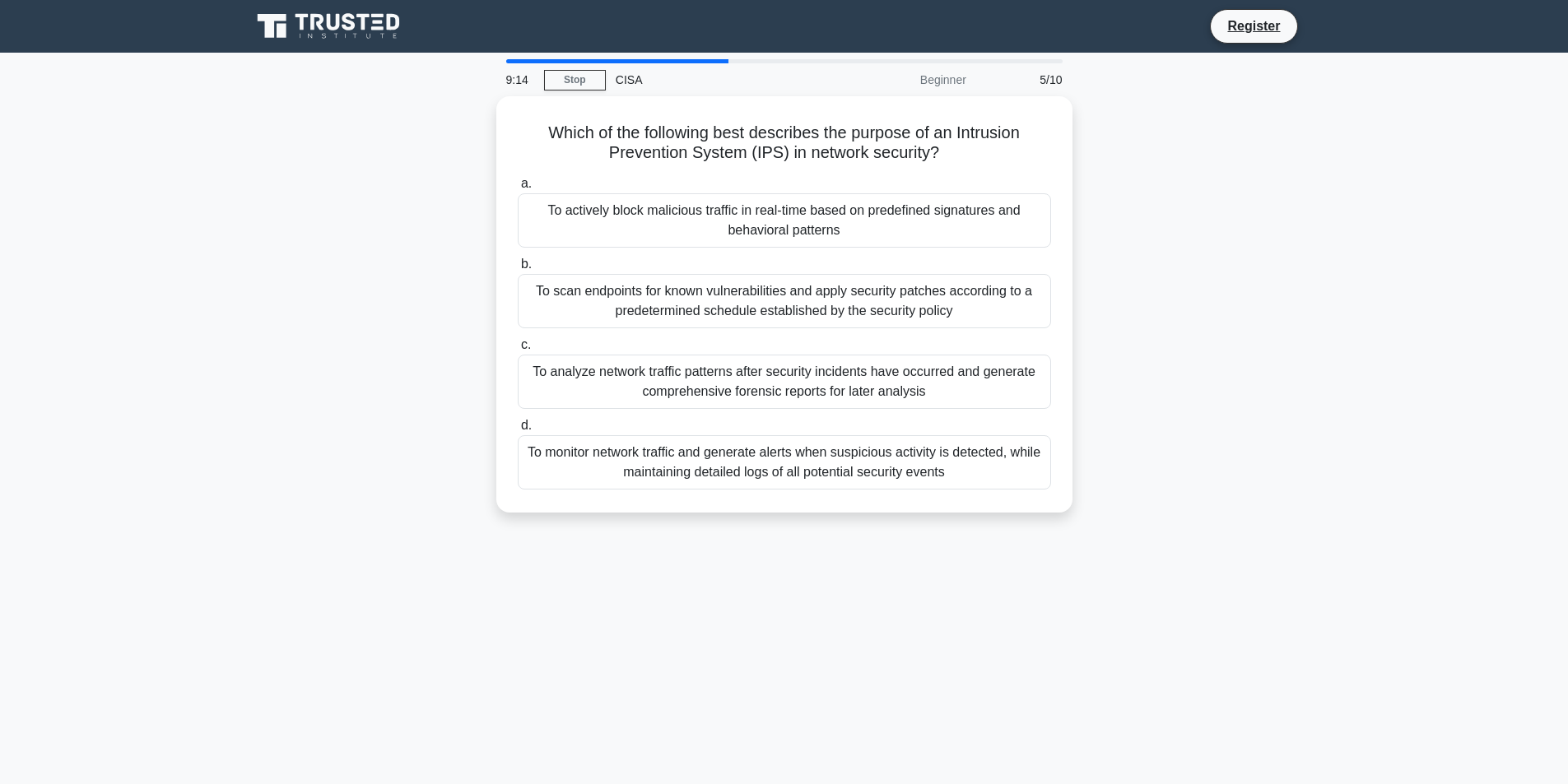
drag, startPoint x: 530, startPoint y: 132, endPoint x: 1114, endPoint y: 534, distance: 709.0
click at [1114, 534] on div "9:14 Stop CISA Beginner 5/10 Which of the following best describes the purpose …" at bounding box center [784, 470] width 1087 height 822
copy div "Which of the following best describes the purpose of an Intrusion Prevention Sy…"
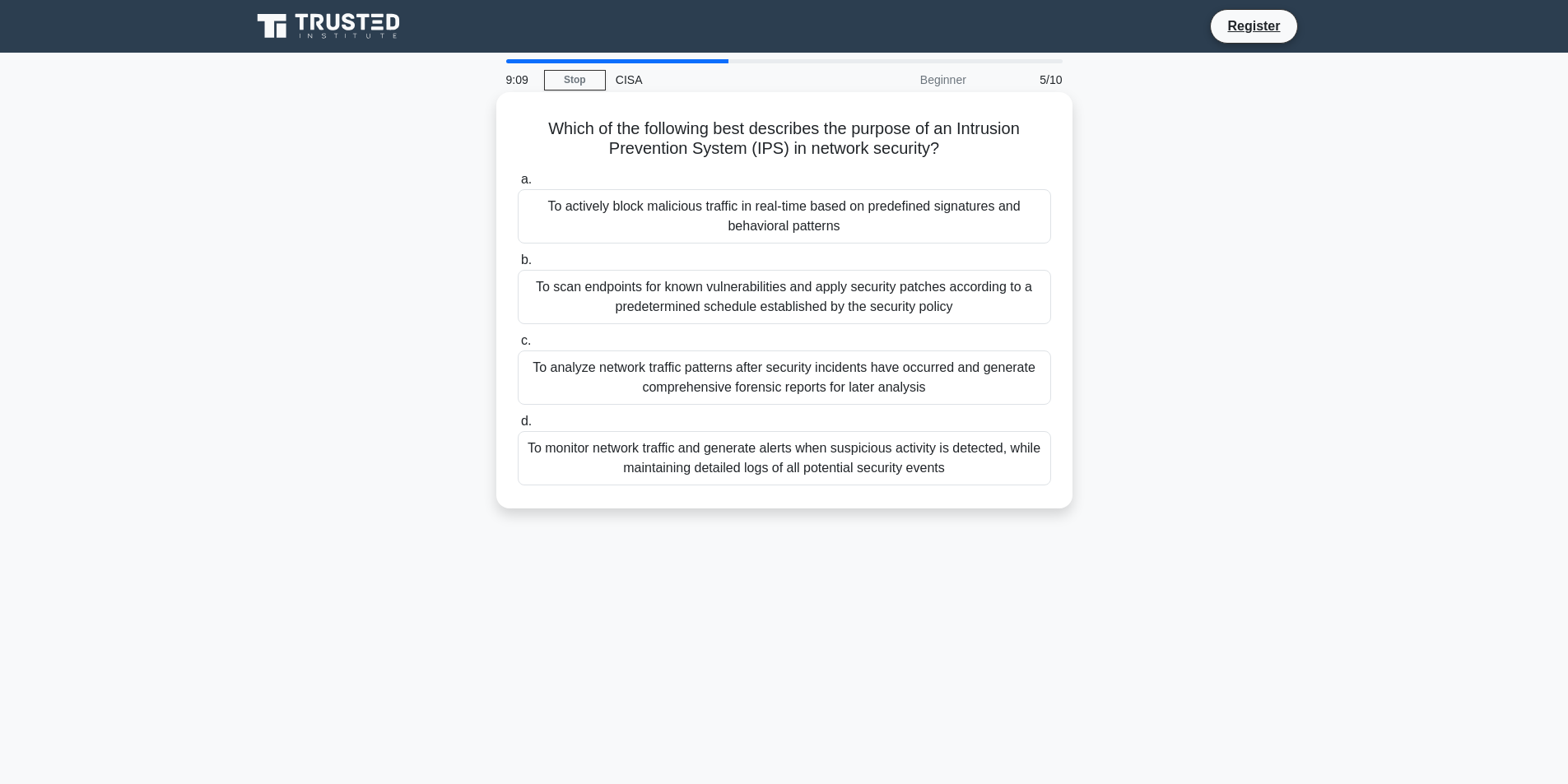
click at [682, 226] on div "To actively block malicious traffic in real-time based on predefined signatures…" at bounding box center [784, 216] width 534 height 54
click at [518, 186] on input "a. To actively block malicious traffic in real-time based on predefined signatu…" at bounding box center [518, 180] width 0 height 11
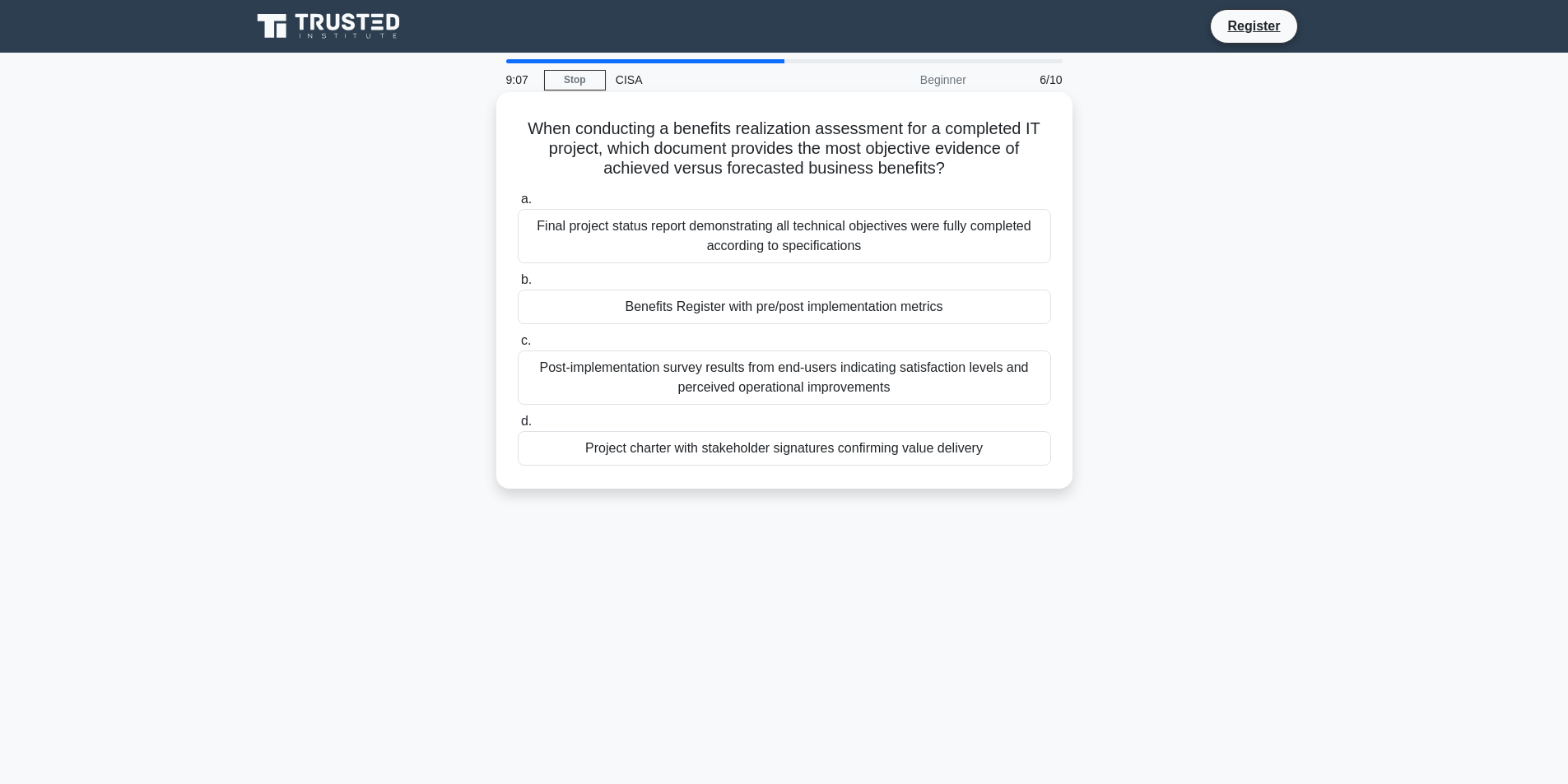
drag, startPoint x: 517, startPoint y: 130, endPoint x: 1013, endPoint y: 445, distance: 587.6
click at [1013, 452] on div "When conducting a benefits realization assessment for a completed IT project, w…" at bounding box center [784, 291] width 563 height 384
copy div "When conducting a benefits realization assessment for a completed IT project, w…"
click at [798, 250] on div "Final project status report demonstrating all technical objectives were fully c…" at bounding box center [784, 235] width 534 height 54
click at [518, 205] on input "a. Final project status report demonstrating all technical objectives were full…" at bounding box center [518, 200] width 0 height 11
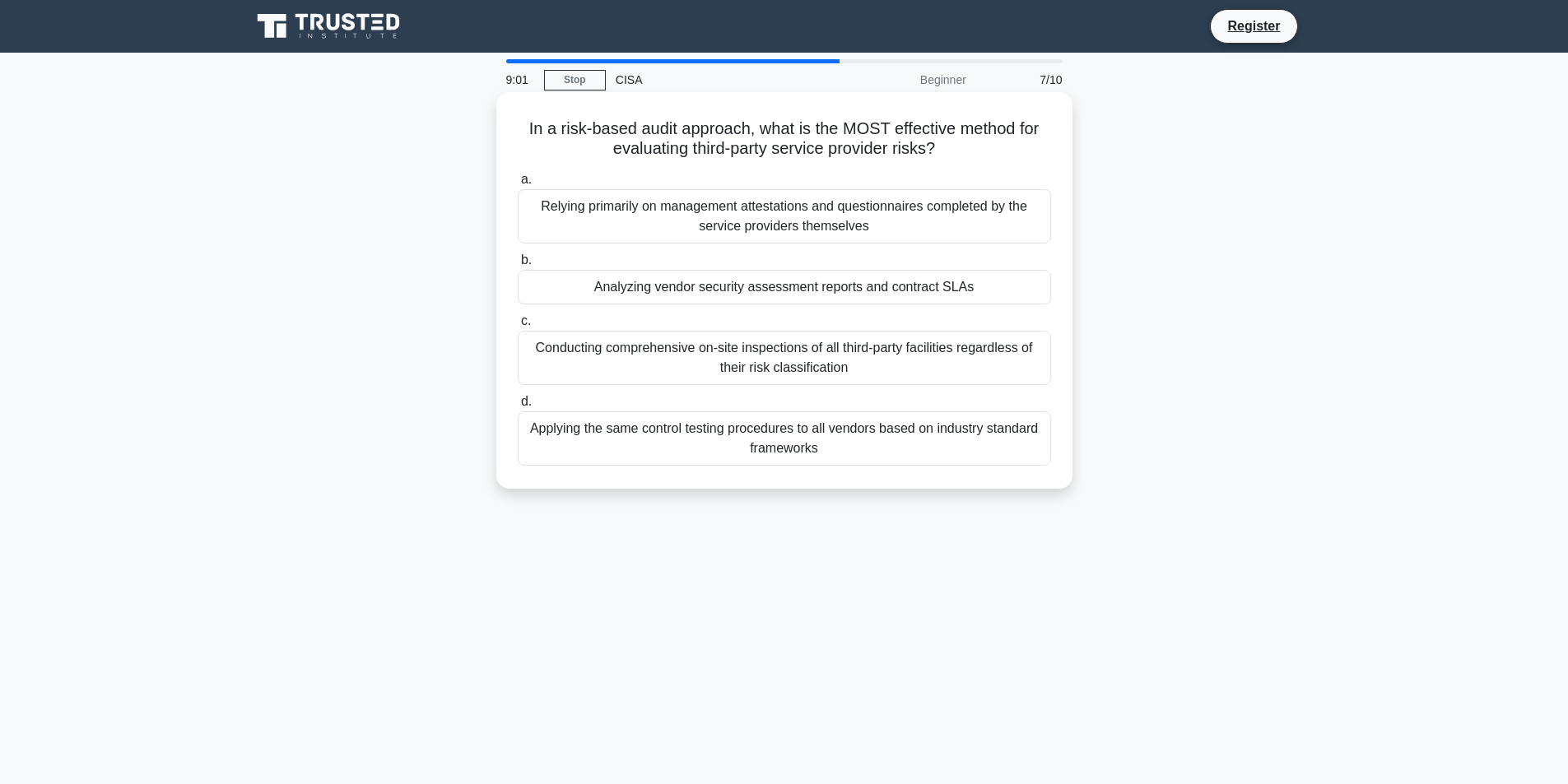
drag, startPoint x: 515, startPoint y: 136, endPoint x: 888, endPoint y: 451, distance: 488.2
click at [888, 451] on div "In a risk-based audit approach, what is the MOST effective method for evaluatin…" at bounding box center [784, 291] width 563 height 384
copy div "In a risk-based audit approach, what is the MOST effective method for evaluatin…"
click at [847, 228] on div "Relying primarily on management attestations and questionnaires completed by th…" at bounding box center [784, 216] width 534 height 54
click at [518, 186] on input "a. Relying primarily on management attestations and questionnaires completed by…" at bounding box center [518, 180] width 0 height 11
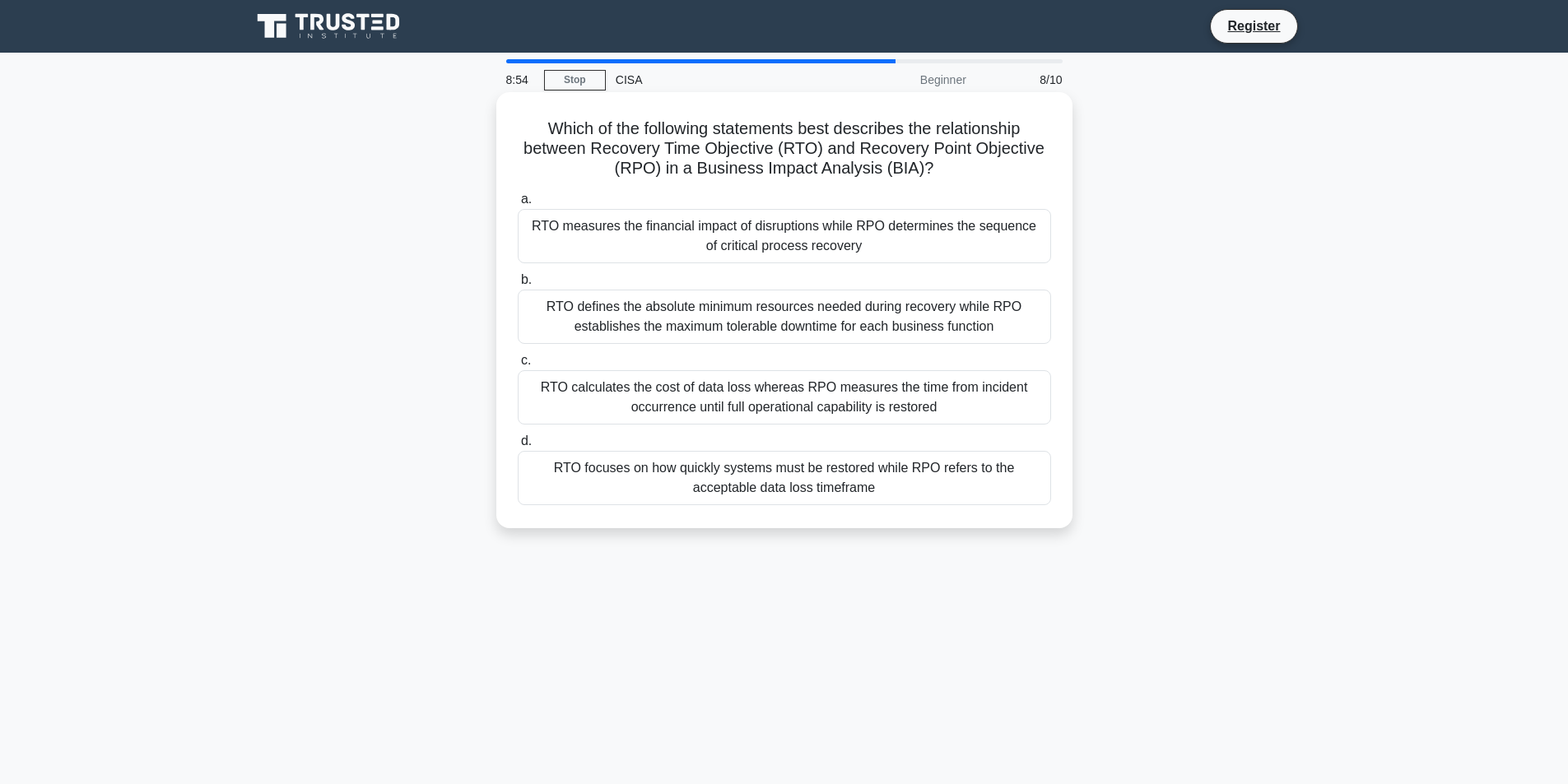
drag, startPoint x: 529, startPoint y: 120, endPoint x: 902, endPoint y: 493, distance: 527.5
click at [902, 493] on div "Which of the following statements best describes the relationship between Recov…" at bounding box center [784, 310] width 563 height 423
copy div "Which of the following statements best describes the relationship between Recov…"
click at [796, 485] on div "RTO focuses on how quickly systems must be restored while RPO refers to the acc…" at bounding box center [784, 478] width 534 height 54
click at [518, 447] on input "d. RTO focuses on how quickly systems must be restored while RPO refers to the …" at bounding box center [518, 442] width 0 height 11
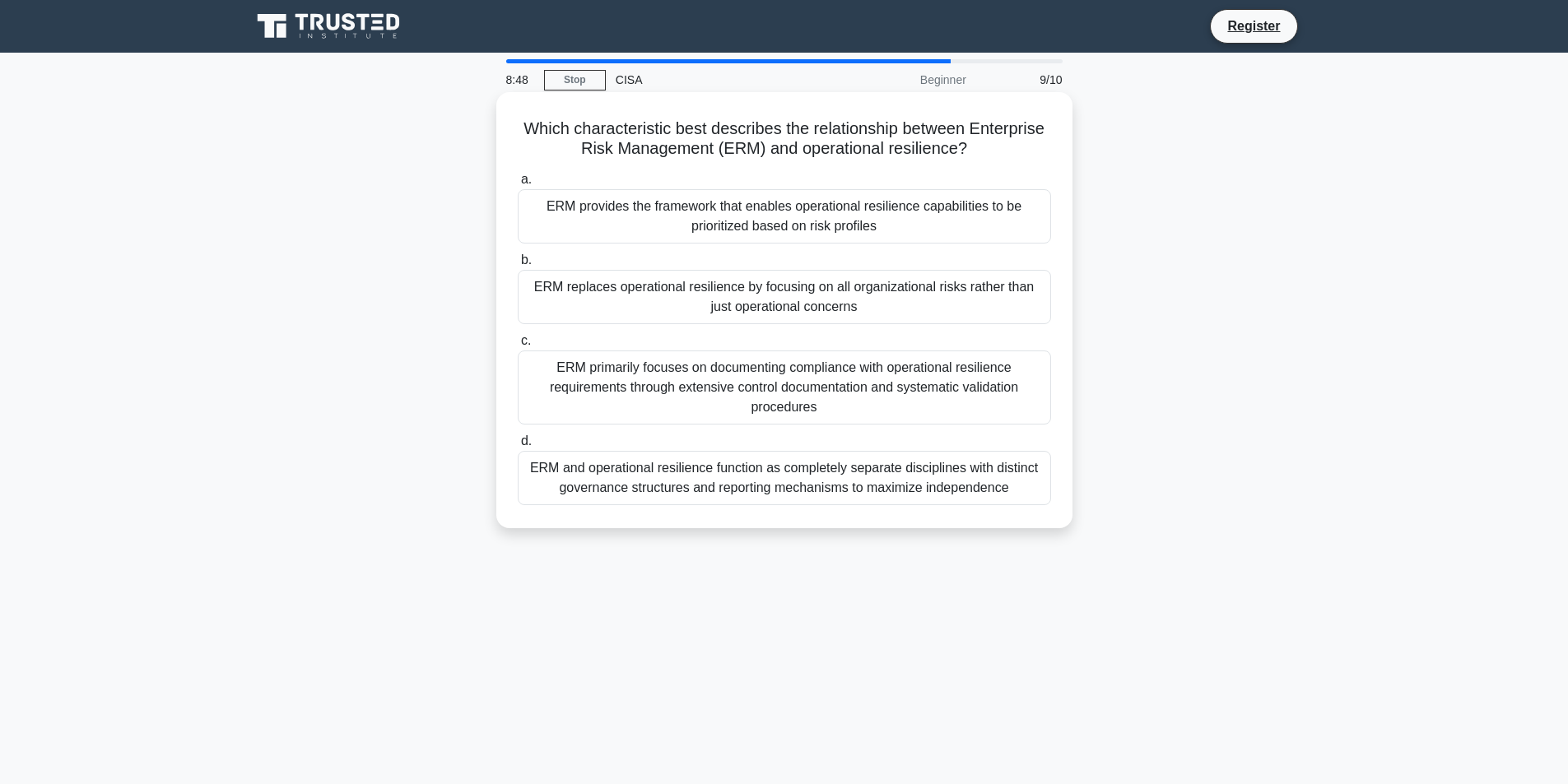
drag, startPoint x: 521, startPoint y: 128, endPoint x: 1041, endPoint y: 491, distance: 634.2
click at [1041, 491] on div "Which characteristic best describes the relationship between Enterprise Risk Ma…" at bounding box center [784, 310] width 563 height 423
copy div "Which characteristic best describes the relationship between Enterprise Risk Ma…"
click at [813, 322] on div "ERM replaces operational resilience by focusing on all organizational risks rat…" at bounding box center [784, 297] width 534 height 54
click at [518, 266] on input "b. ERM replaces operational resilience by focusing on all organizational risks …" at bounding box center [518, 260] width 0 height 11
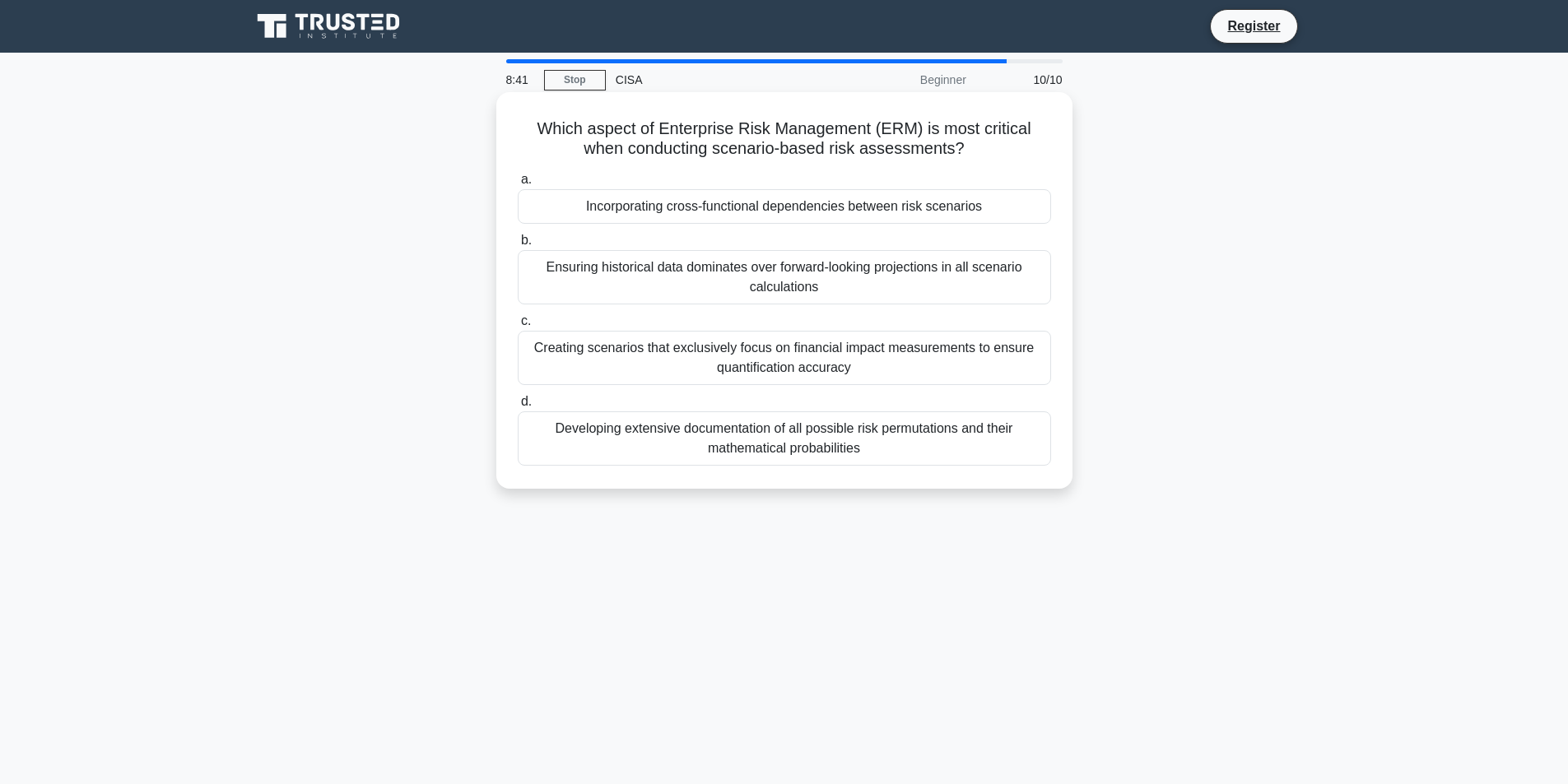
drag, startPoint x: 535, startPoint y: 128, endPoint x: 919, endPoint y: 442, distance: 496.0
click at [919, 442] on div "Which aspect of Enterprise Risk Management (ERM) is most critical when conducti…" at bounding box center [784, 291] width 563 height 384
copy div "Which aspect of Enterprise Risk Management (ERM) is most critical when conducti…"
click at [1008, 241] on label "b. Ensuring historical data dominates over forward-looking projections in all s…" at bounding box center [784, 267] width 534 height 74
click at [518, 241] on input "b. Ensuring historical data dominates over forward-looking projections in all s…" at bounding box center [518, 241] width 0 height 11
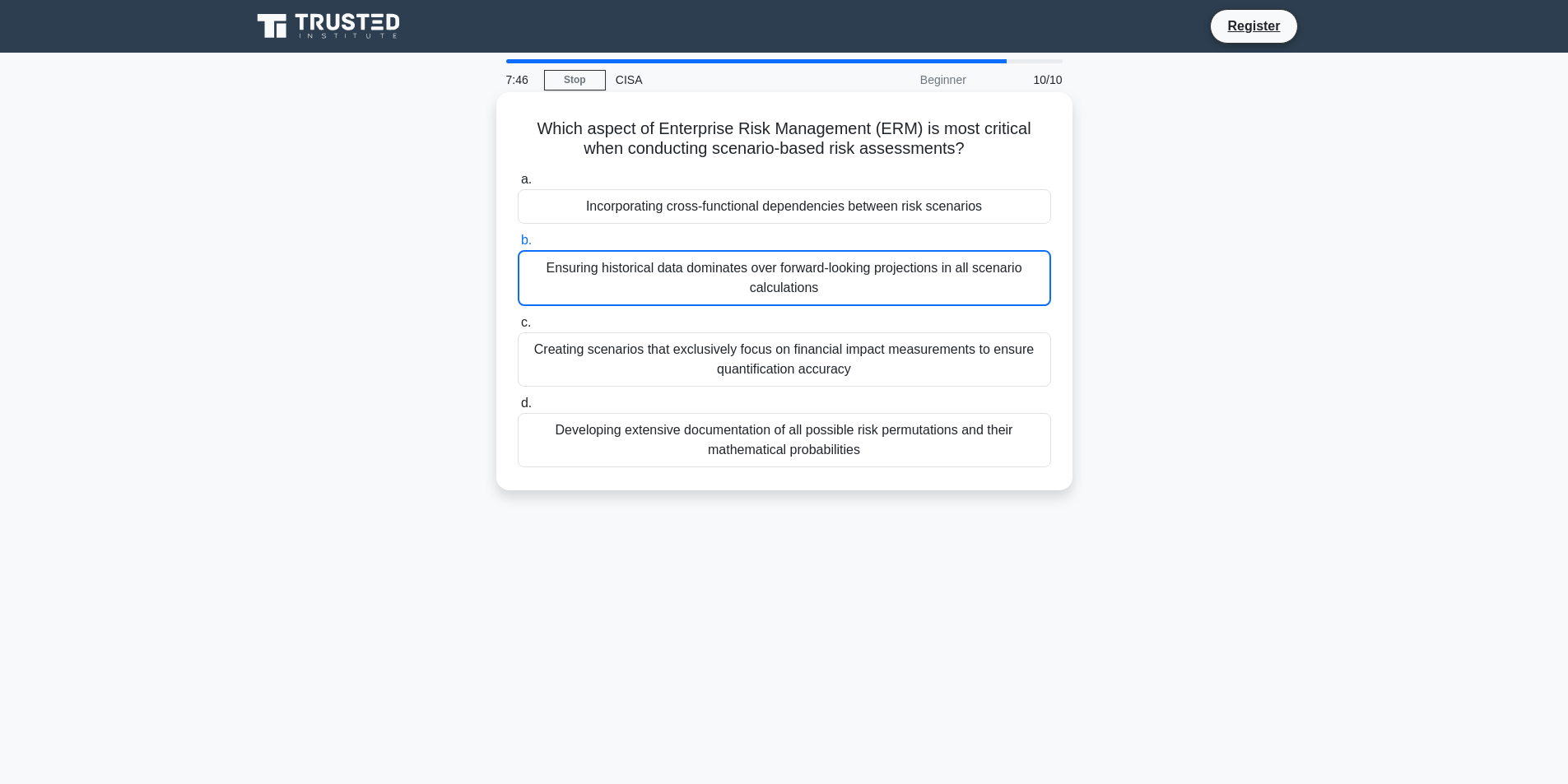
click at [1066, 345] on div "Which aspect of Enterprise Risk Management (ERM) is most critical when conducti…" at bounding box center [784, 292] width 563 height 385
